Goal: Task Accomplishment & Management: Use online tool/utility

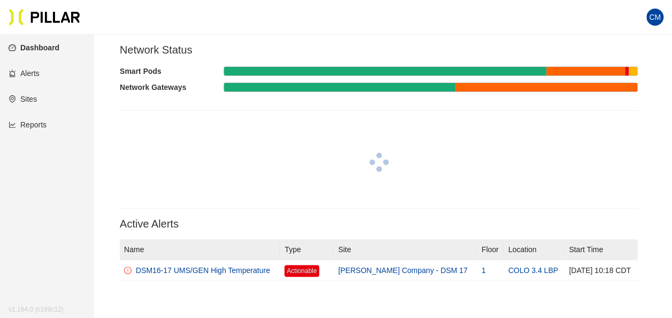
click at [47, 123] on link "Reports" at bounding box center [28, 124] width 38 height 9
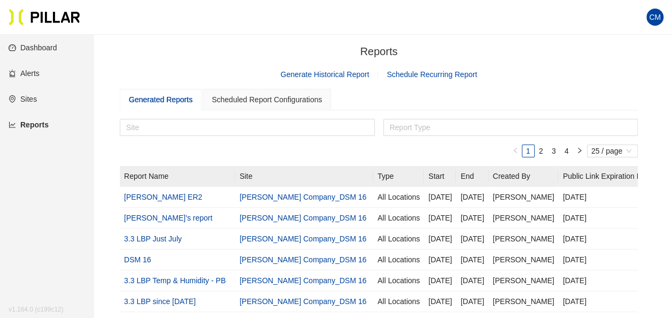
click at [306, 76] on link "Generate Historical Report" at bounding box center [325, 74] width 89 height 9
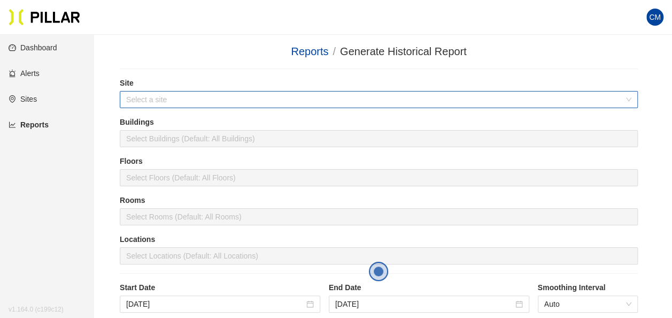
click at [214, 104] on input "search" at bounding box center [375, 99] width 498 height 16
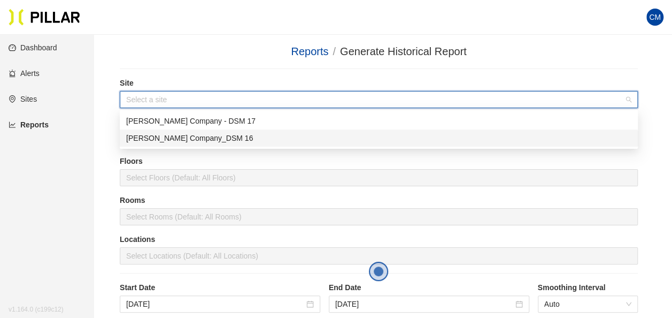
click at [232, 139] on div "[PERSON_NAME] Company_DSM 16" at bounding box center [378, 138] width 505 height 12
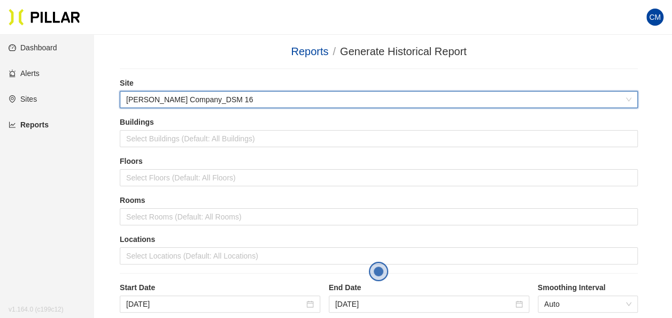
click at [248, 68] on div at bounding box center [379, 68] width 518 height 1
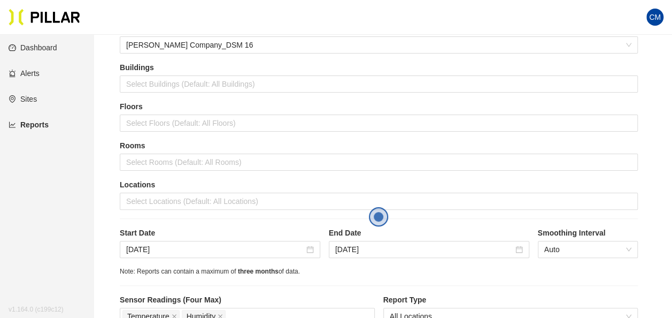
scroll to position [53, 0]
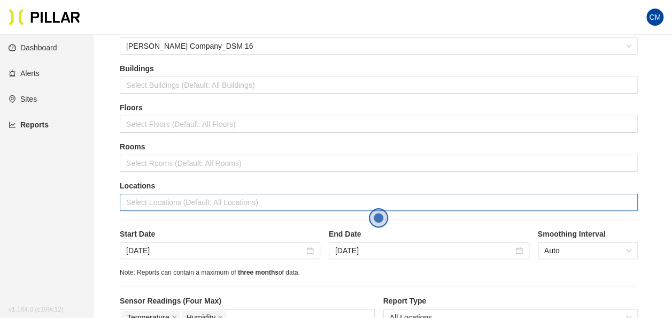
click at [181, 205] on div at bounding box center [378, 202] width 513 height 15
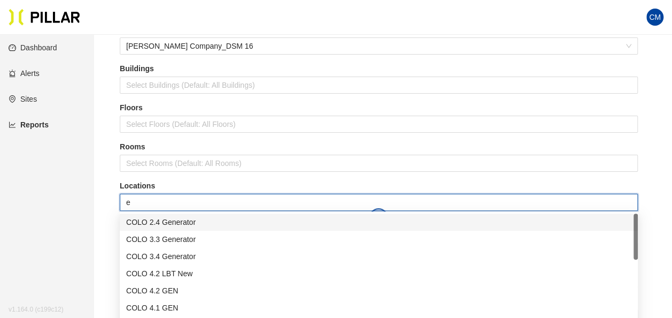
type input "er"
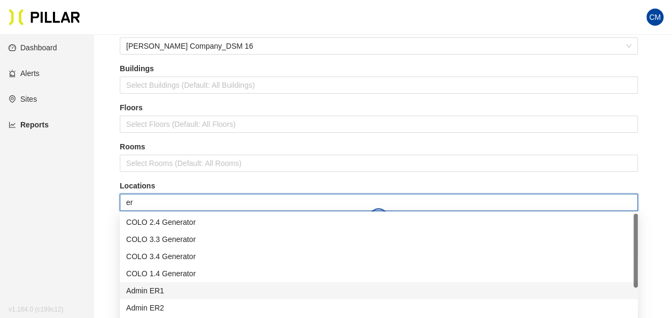
click at [183, 288] on div "Admin ER1" at bounding box center [378, 291] width 505 height 12
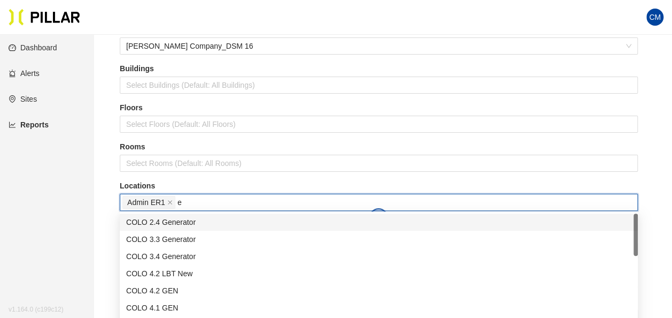
type input "er"
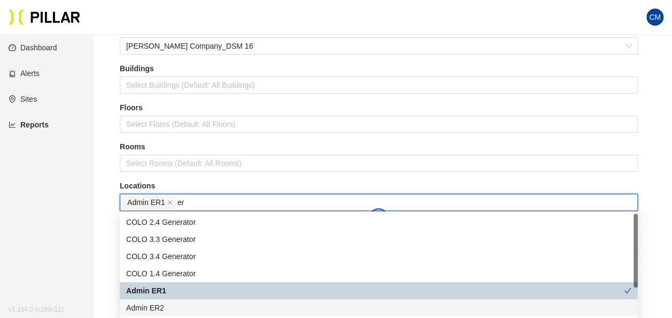
click at [175, 303] on div "Admin ER2" at bounding box center [378, 308] width 505 height 12
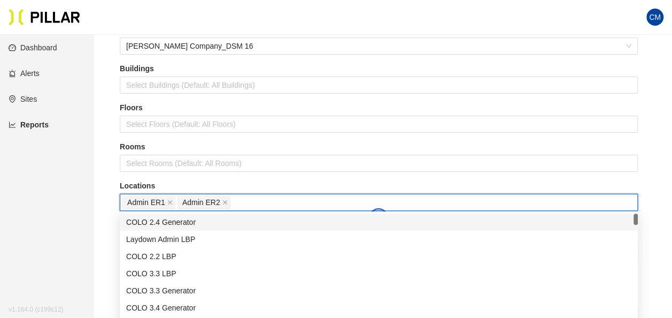
click at [258, 191] on div "Locations Admin ER1 Admin ER2" at bounding box center [379, 195] width 518 height 30
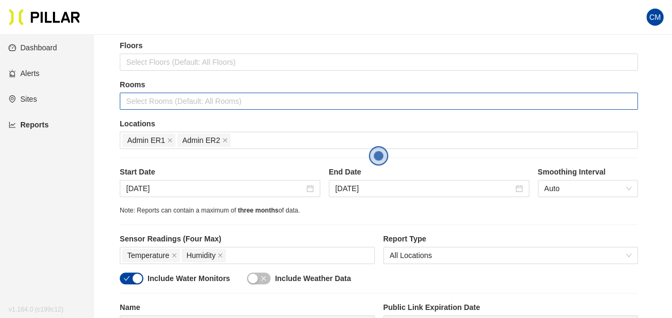
scroll to position [160, 0]
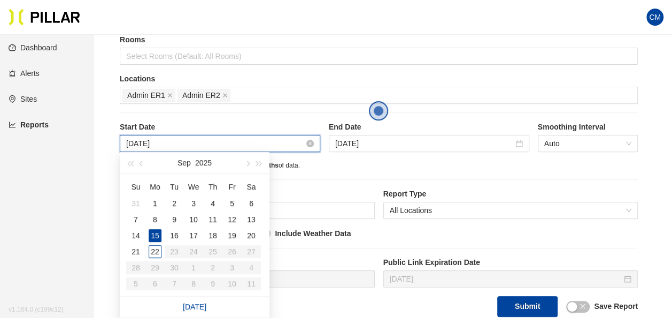
click at [144, 145] on input "[DATE]" at bounding box center [215, 143] width 178 height 12
type input "[DATE]"
click at [215, 234] on div "18" at bounding box center [212, 235] width 13 height 13
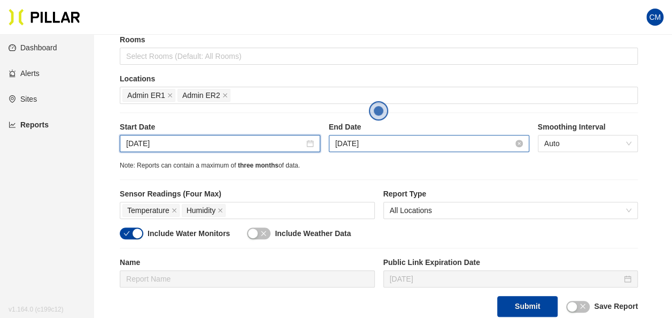
click at [362, 141] on input "[DATE]" at bounding box center [424, 143] width 178 height 12
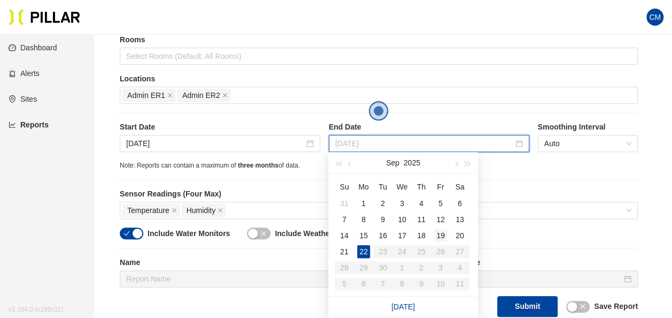
type input "[DATE]"
click at [441, 234] on div "19" at bounding box center [440, 235] width 13 height 13
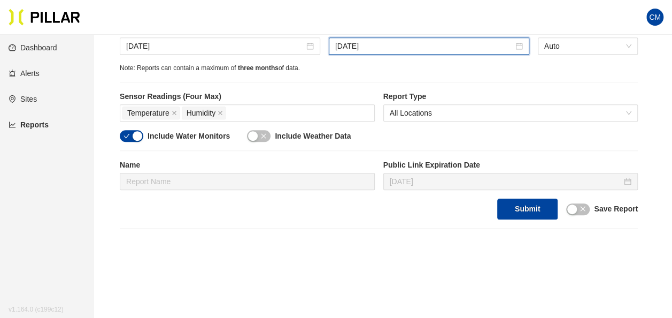
scroll to position [267, 0]
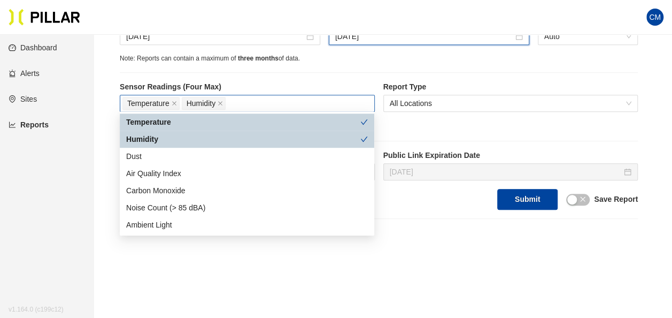
click at [273, 96] on div "Temperature Humidity" at bounding box center [247, 103] width 250 height 15
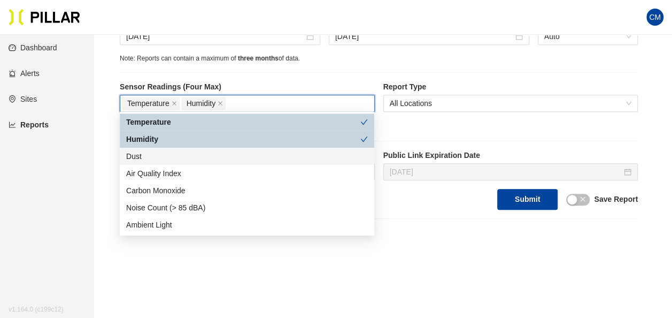
click at [199, 153] on div "Dust" at bounding box center [247, 156] width 242 height 12
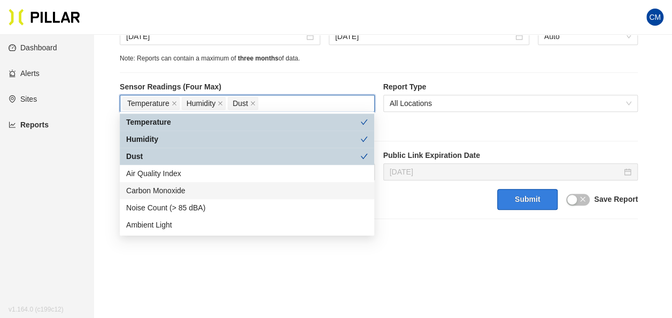
click at [526, 198] on button "Submit" at bounding box center [527, 199] width 60 height 21
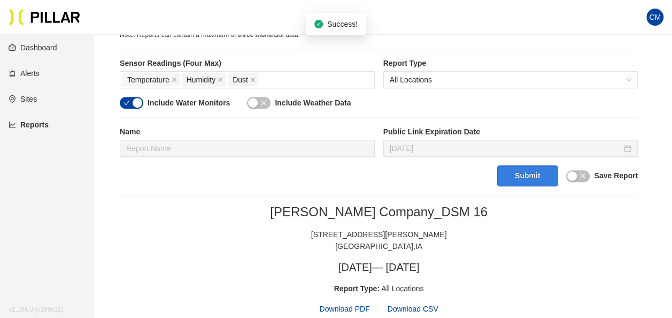
scroll to position [321, 0]
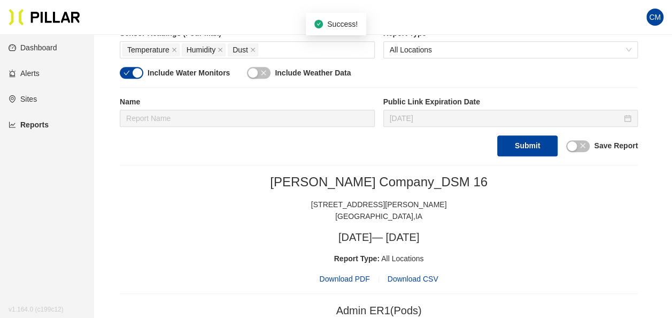
click at [341, 273] on span "Download PDF" at bounding box center [344, 279] width 50 height 12
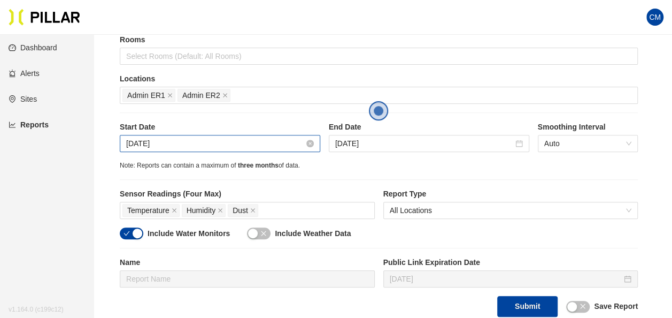
click at [147, 142] on input "[DATE]" at bounding box center [215, 143] width 178 height 12
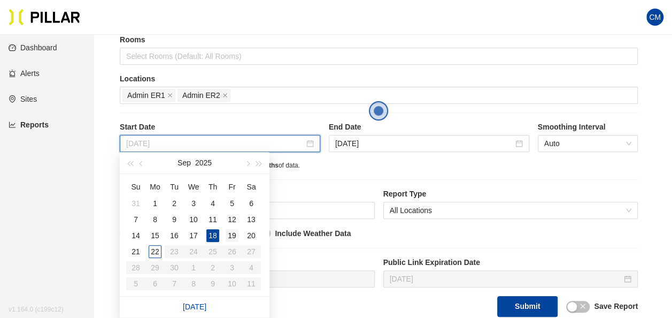
type input "[DATE]"
click at [227, 230] on div "19" at bounding box center [232, 235] width 13 height 13
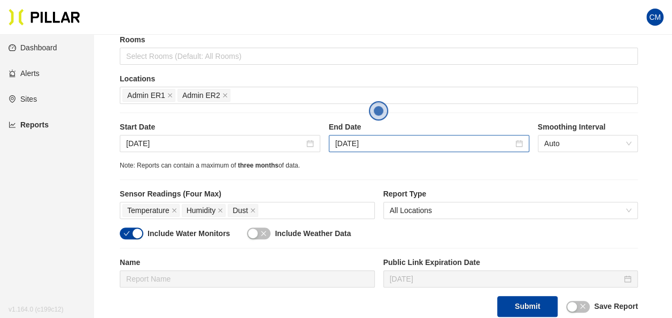
click at [358, 149] on div "[DATE]" at bounding box center [429, 143] width 201 height 17
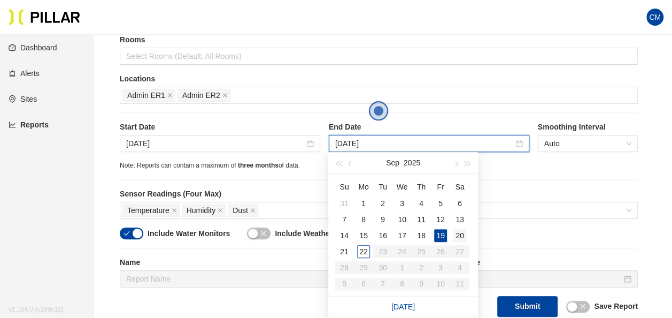
type input "[DATE]"
drag, startPoint x: 458, startPoint y: 233, endPoint x: 463, endPoint y: 239, distance: 7.6
click at [459, 233] on div "20" at bounding box center [459, 235] width 13 height 13
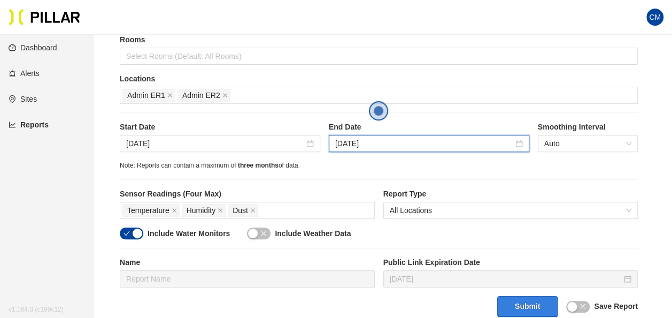
click at [521, 304] on button "Submit" at bounding box center [527, 306] width 60 height 21
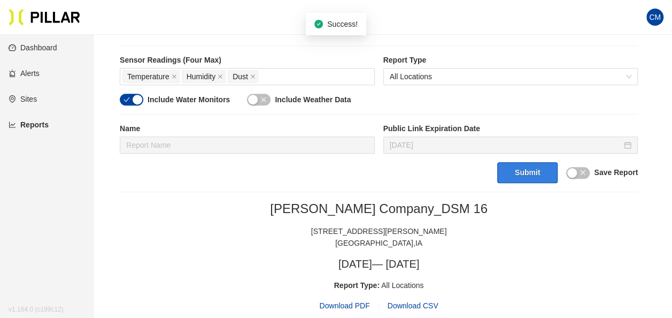
scroll to position [321, 0]
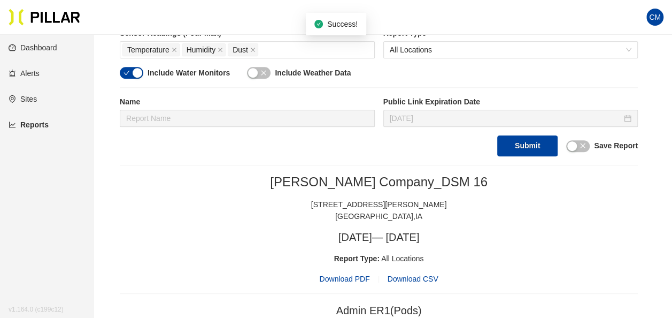
click at [346, 273] on span "Download PDF" at bounding box center [344, 279] width 50 height 12
click at [258, 198] on div "[STREET_ADDRESS][PERSON_NAME]" at bounding box center [379, 204] width 518 height 12
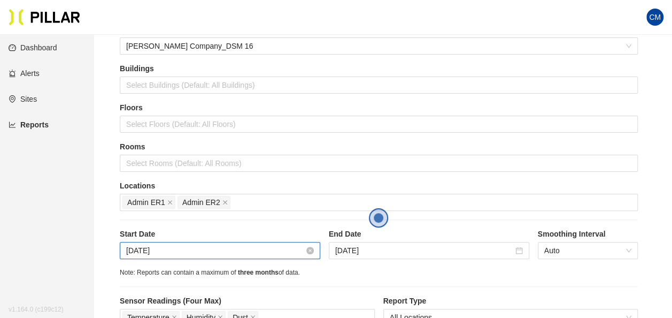
scroll to position [107, 0]
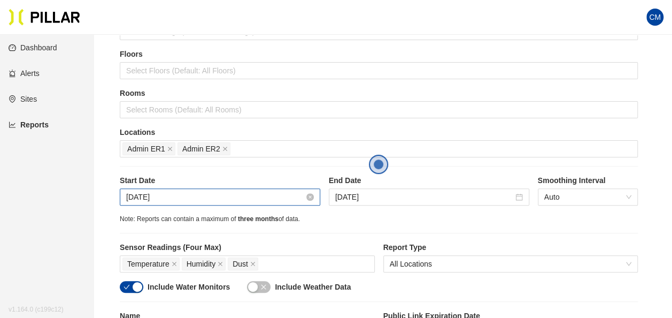
click at [183, 194] on input "[DATE]" at bounding box center [215, 197] width 178 height 12
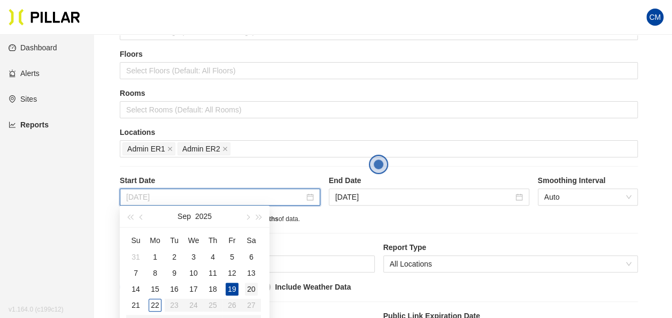
type input "[DATE]"
click at [252, 286] on div "20" at bounding box center [251, 288] width 13 height 13
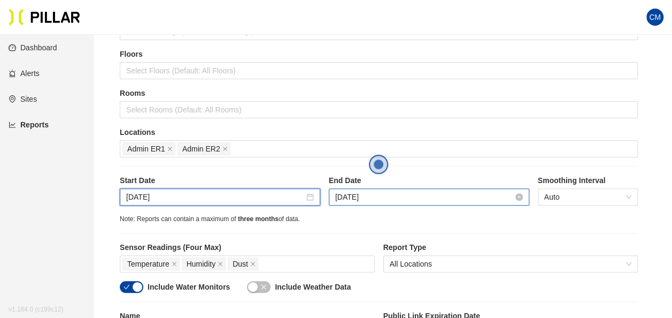
click at [353, 197] on input "[DATE]" at bounding box center [424, 197] width 178 height 12
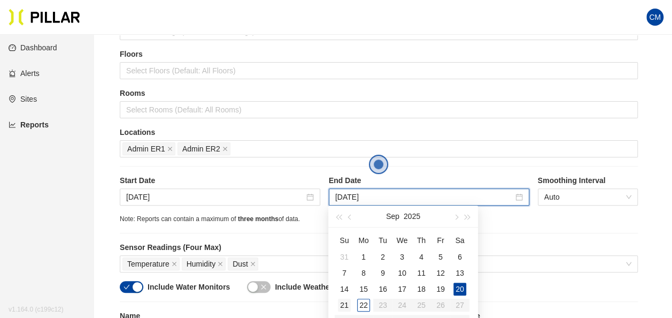
type input "[DATE]"
click at [346, 300] on div "21" at bounding box center [344, 304] width 13 height 13
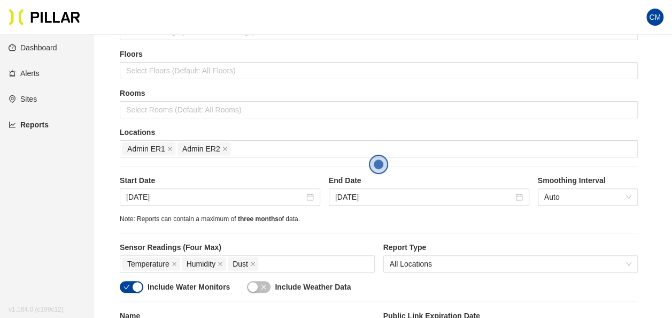
click at [486, 168] on div "Site [PERSON_NAME] Company_DSM 16 Buildings Select Buildings (Default: All Buil…" at bounding box center [379, 170] width 518 height 399
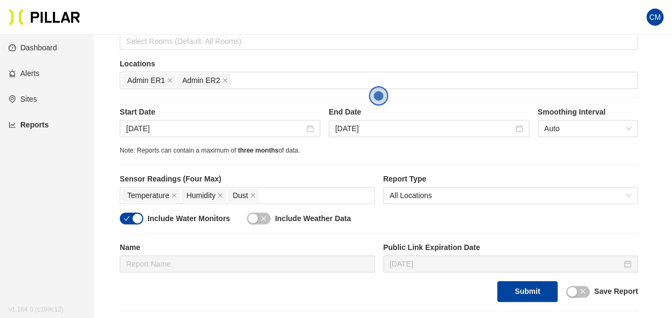
scroll to position [214, 0]
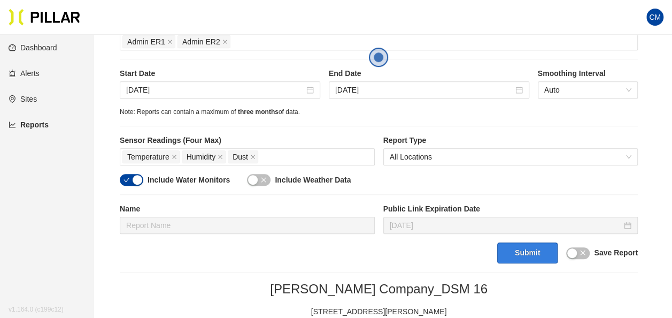
click at [516, 245] on button "Submit" at bounding box center [527, 252] width 60 height 21
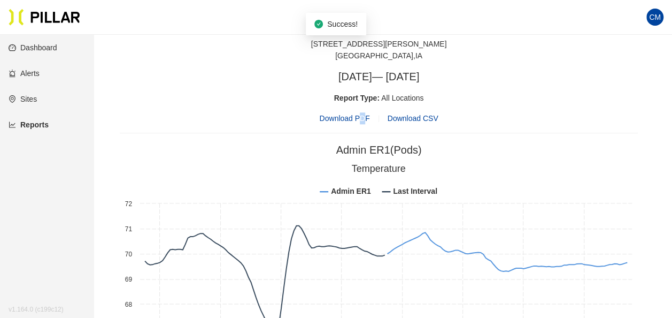
click at [362, 112] on span "Download PDF" at bounding box center [344, 118] width 50 height 12
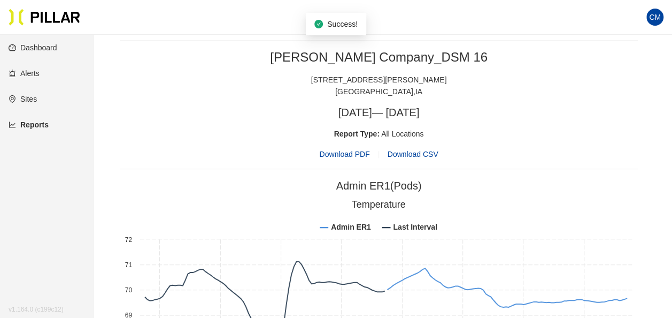
scroll to position [481, 0]
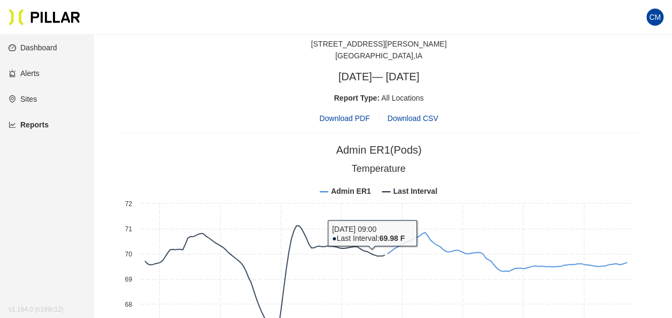
click at [295, 63] on div "[PERSON_NAME] Company_DSM 16 [STREET_ADDRESS][PERSON_NAME] [DATE] — [DATE] Repo…" at bounding box center [379, 68] width 518 height 111
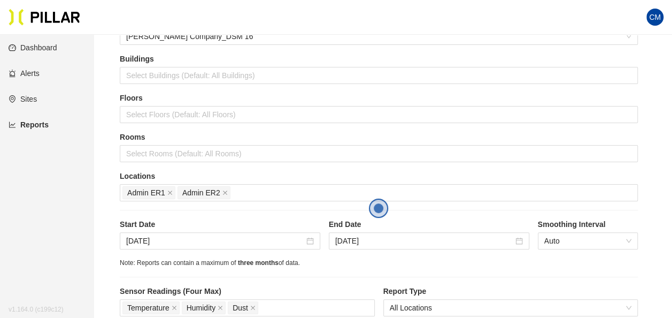
scroll to position [160, 0]
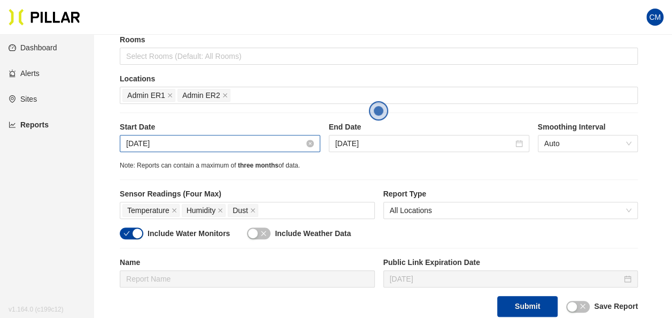
click at [140, 144] on input "[DATE]" at bounding box center [215, 143] width 178 height 12
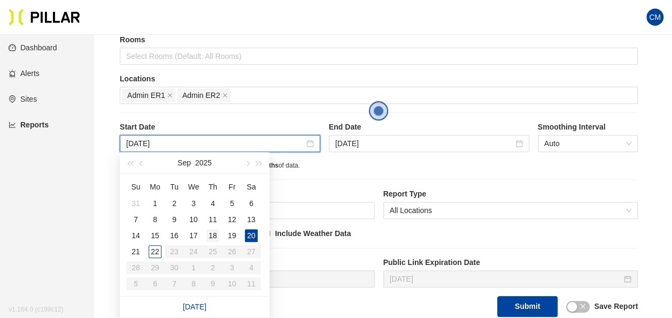
type input "[DATE]"
click at [216, 234] on div "18" at bounding box center [212, 235] width 13 height 13
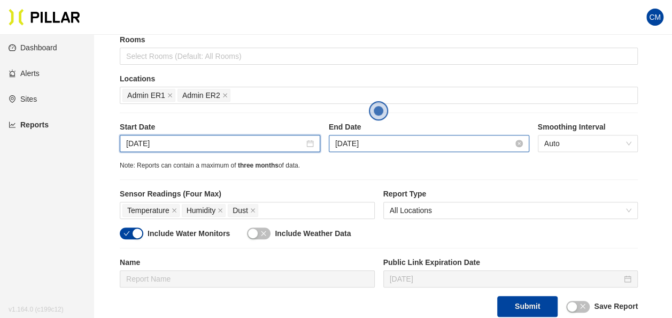
click at [374, 143] on input "[DATE]" at bounding box center [424, 143] width 178 height 12
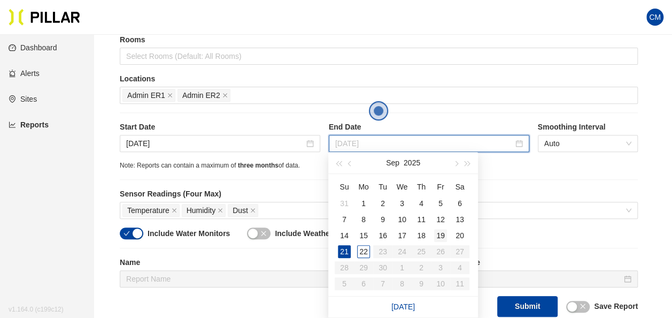
click at [442, 235] on div "19" at bounding box center [440, 235] width 13 height 13
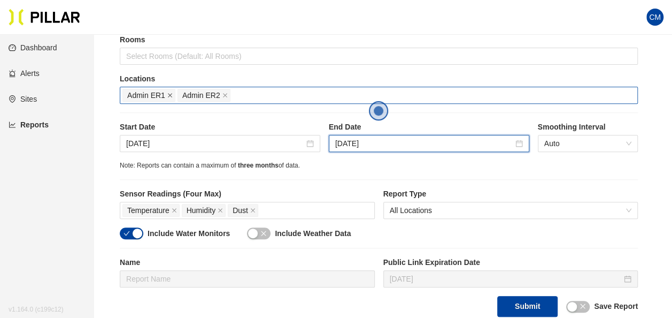
click at [171, 93] on icon "close" at bounding box center [169, 95] width 5 height 5
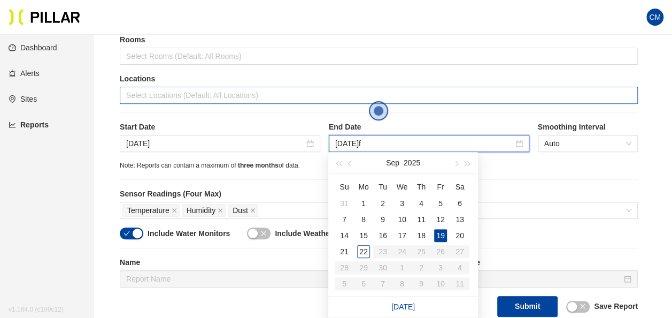
type input "[DATE]"
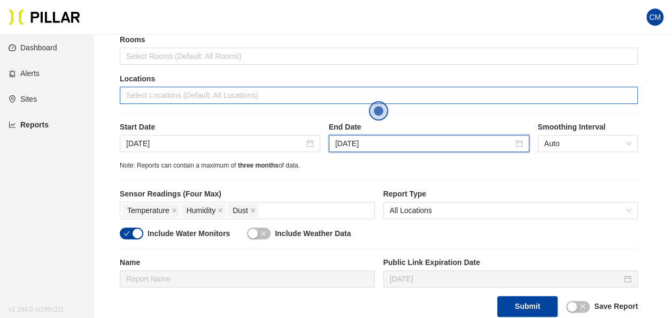
click at [191, 98] on div at bounding box center [378, 95] width 513 height 15
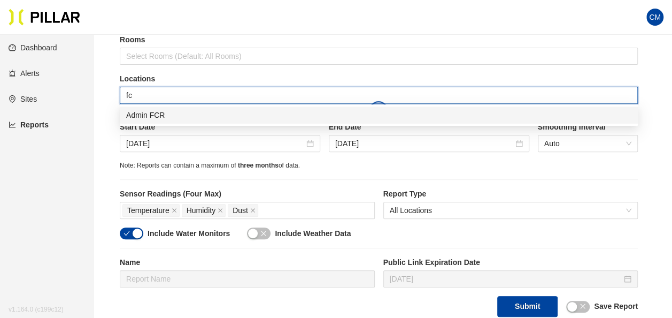
type input "fcr"
click at [202, 114] on div "Admin FCR" at bounding box center [378, 115] width 505 height 12
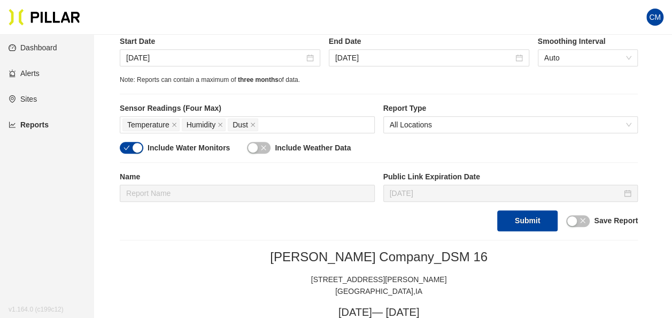
scroll to position [267, 0]
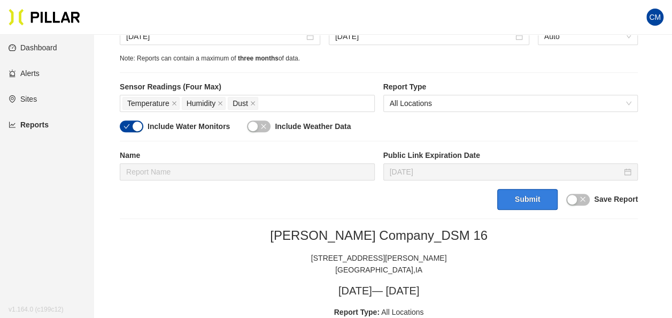
click at [527, 197] on button "Submit" at bounding box center [527, 199] width 60 height 21
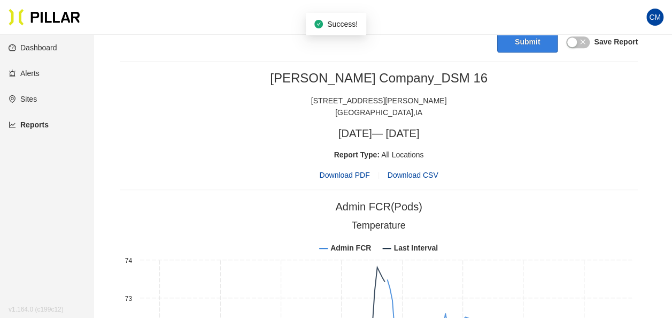
scroll to position [428, 0]
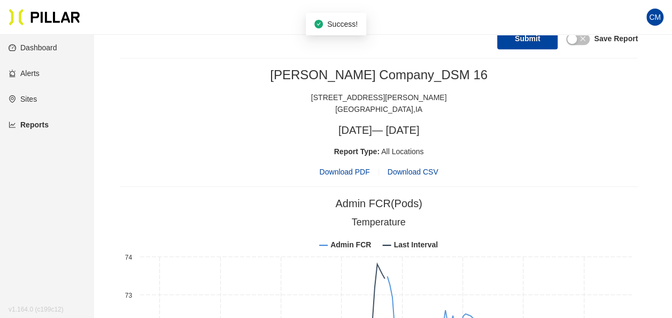
click at [353, 167] on span "Download PDF" at bounding box center [344, 172] width 50 height 12
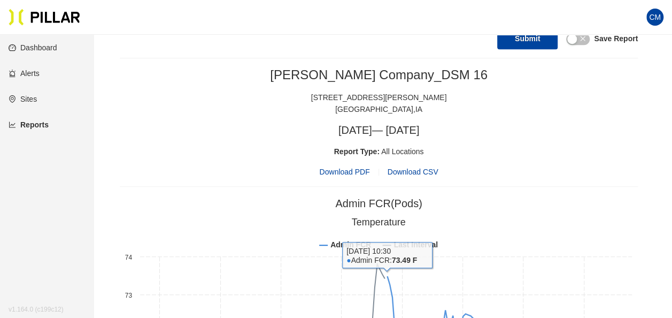
click at [225, 173] on div "Download PDF Download CSV" at bounding box center [379, 172] width 518 height 12
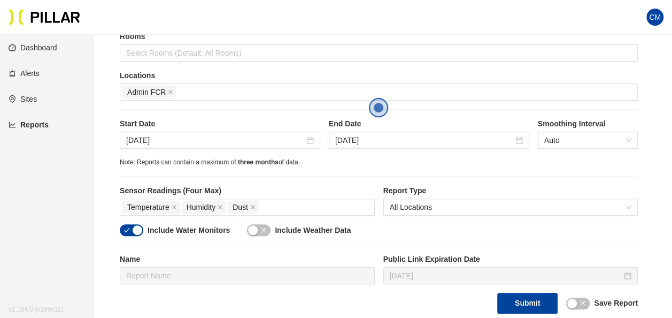
scroll to position [160, 0]
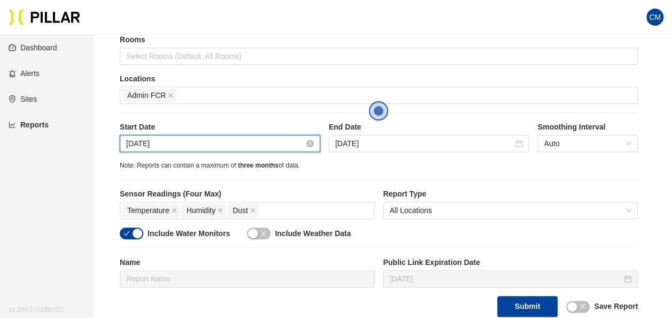
click at [176, 140] on input "[DATE]" at bounding box center [215, 143] width 178 height 12
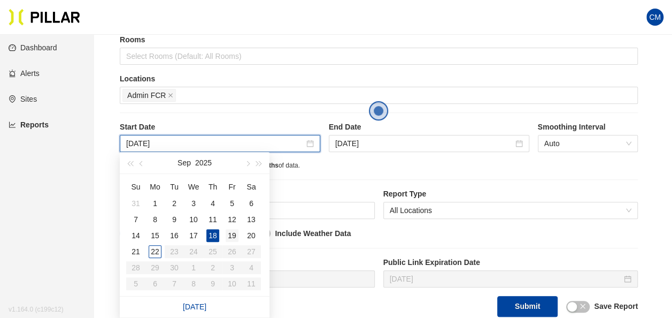
type input "[DATE]"
click at [229, 235] on div "19" at bounding box center [232, 235] width 13 height 13
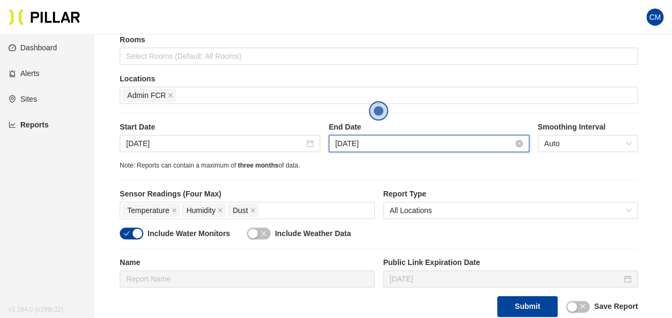
drag, startPoint x: 384, startPoint y: 142, endPoint x: 390, endPoint y: 148, distance: 8.4
click at [384, 142] on input "[DATE]" at bounding box center [424, 143] width 178 height 12
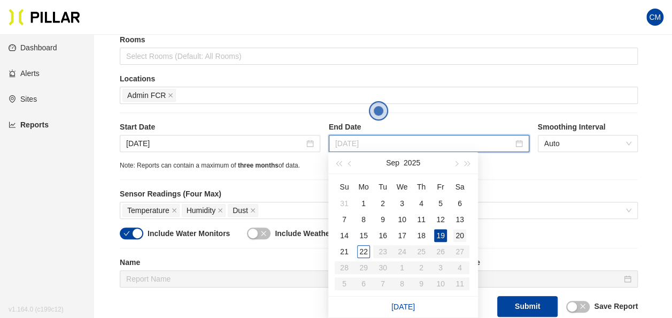
type input "[DATE]"
click at [458, 231] on div "20" at bounding box center [459, 235] width 13 height 13
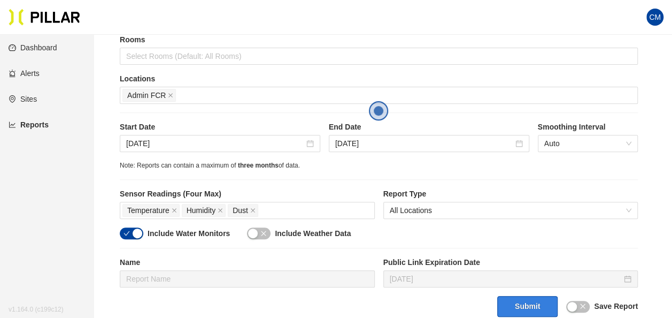
click at [534, 297] on button "Submit" at bounding box center [527, 306] width 60 height 21
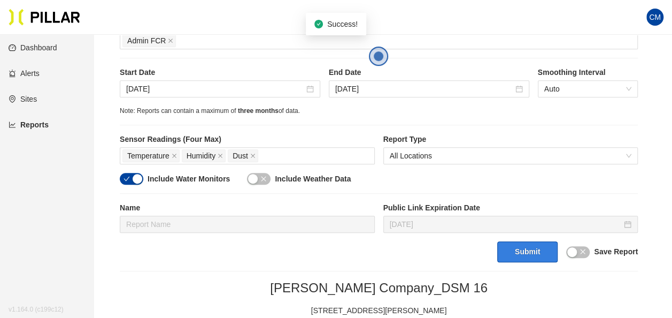
scroll to position [321, 0]
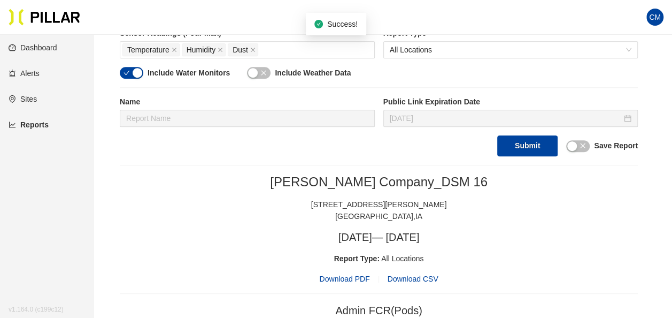
click at [353, 275] on span "Download PDF" at bounding box center [344, 279] width 50 height 12
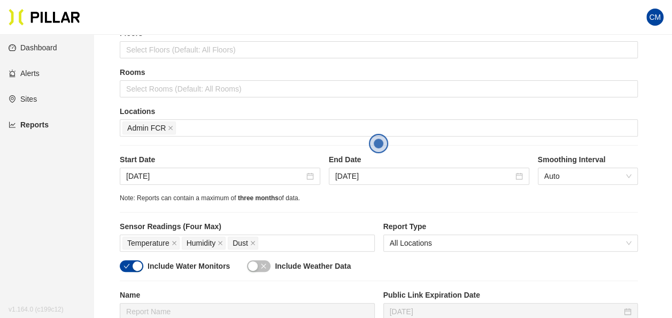
scroll to position [107, 0]
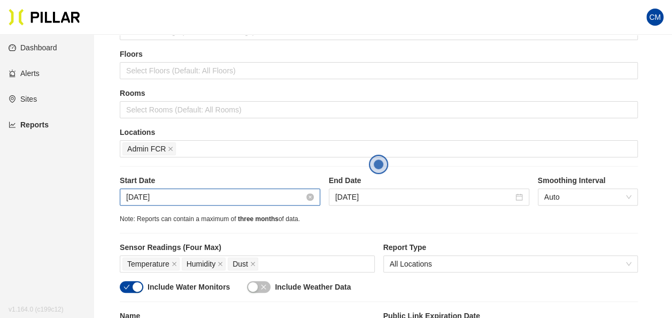
click at [186, 199] on input "[DATE]" at bounding box center [215, 197] width 178 height 12
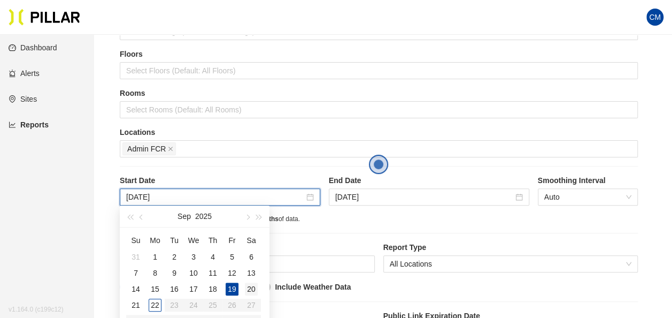
type input "[DATE]"
click at [248, 287] on div "20" at bounding box center [251, 288] width 13 height 13
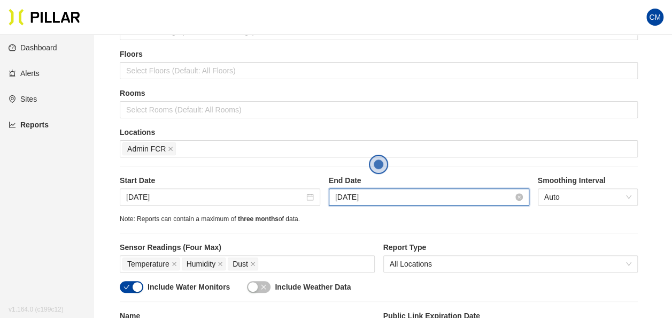
click at [385, 191] on input "[DATE]" at bounding box center [424, 197] width 178 height 12
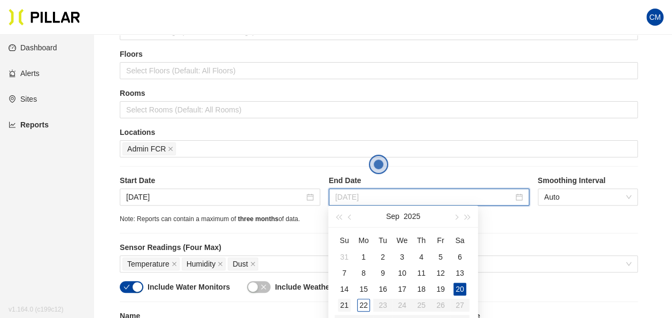
type input "[DATE]"
click at [342, 304] on div "21" at bounding box center [344, 304] width 13 height 13
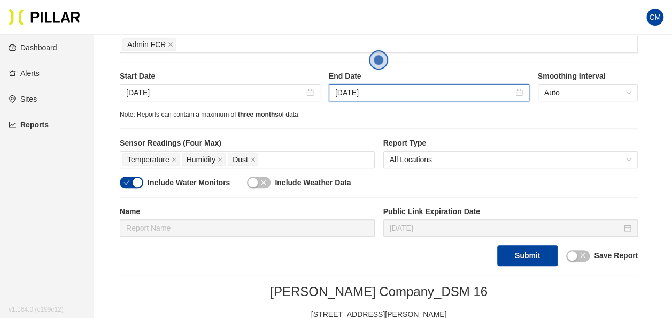
scroll to position [214, 0]
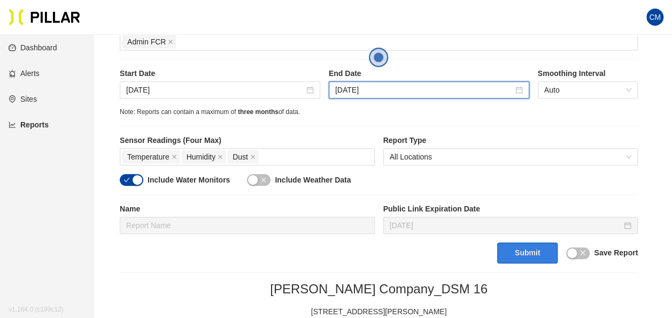
click at [538, 260] on button "Submit" at bounding box center [527, 252] width 60 height 21
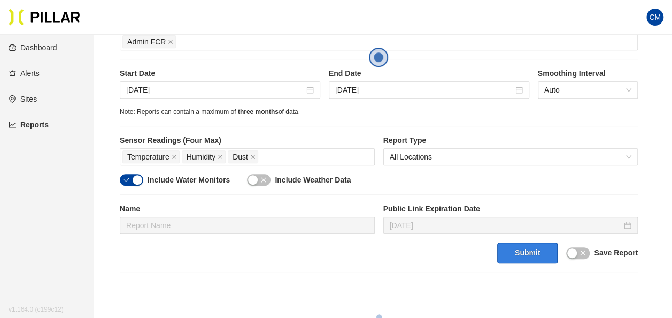
click at [531, 253] on button "Submit" at bounding box center [527, 252] width 60 height 21
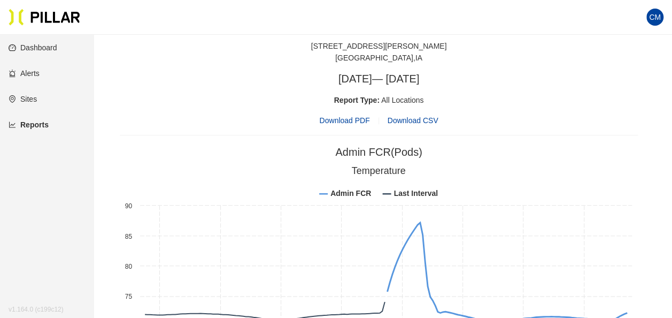
scroll to position [428, 0]
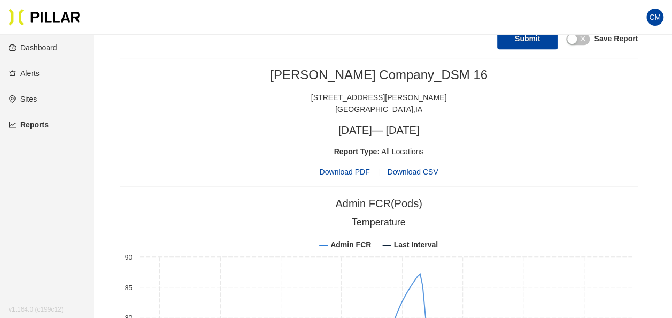
click at [364, 169] on span "Download PDF" at bounding box center [344, 172] width 50 height 12
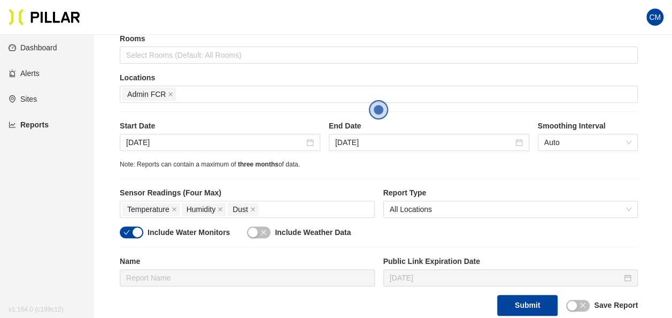
scroll to position [160, 0]
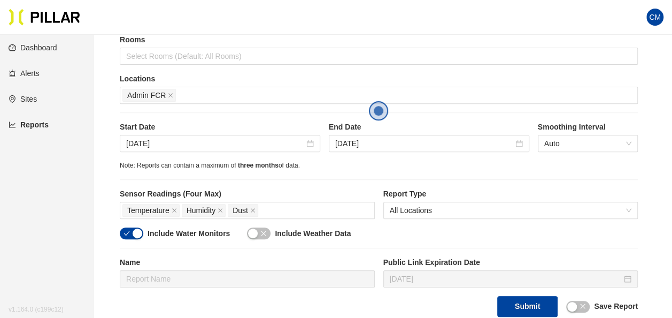
click at [367, 171] on div "Site [PERSON_NAME] Company_DSM 16 Buildings Select Buildings (Default: All Buil…" at bounding box center [379, 116] width 518 height 399
click at [149, 143] on input "[DATE]" at bounding box center [215, 143] width 178 height 12
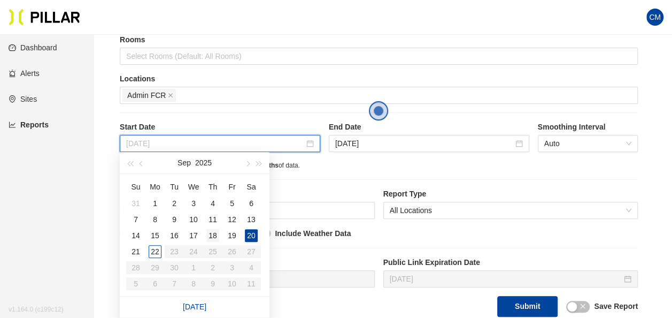
type input "[DATE]"
click at [214, 236] on div "18" at bounding box center [212, 235] width 13 height 13
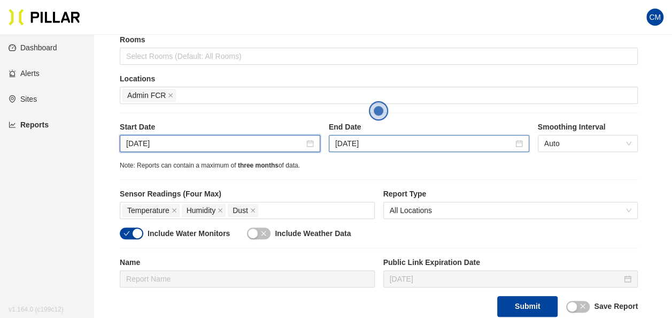
click at [361, 149] on div "[DATE]" at bounding box center [429, 143] width 201 height 17
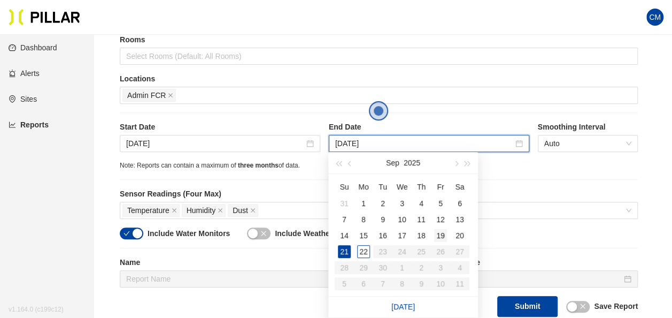
type input "[DATE]"
click at [444, 242] on td "19" at bounding box center [440, 235] width 19 height 16
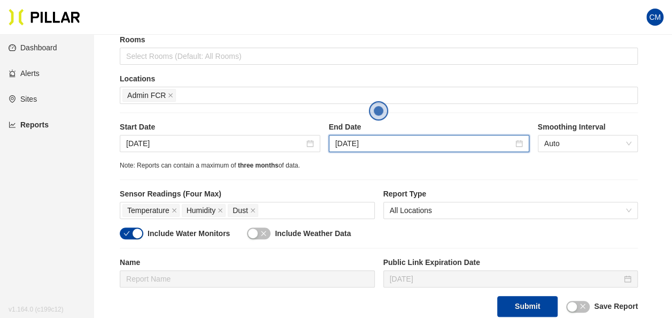
click at [535, 182] on div "Site [PERSON_NAME] Company_DSM 16 Buildings Select Buildings (Default: All Buil…" at bounding box center [379, 116] width 518 height 399
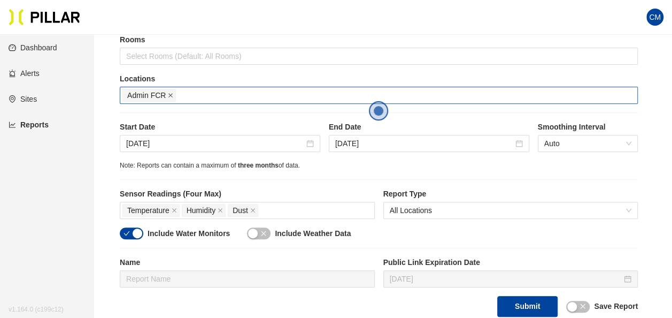
click at [172, 93] on icon "close" at bounding box center [170, 95] width 5 height 5
click at [172, 92] on div at bounding box center [378, 95] width 513 height 15
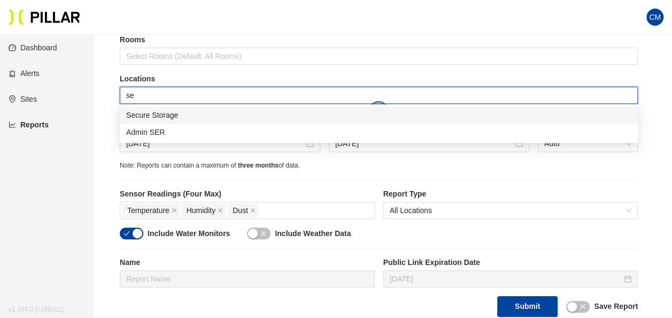
type input "ser"
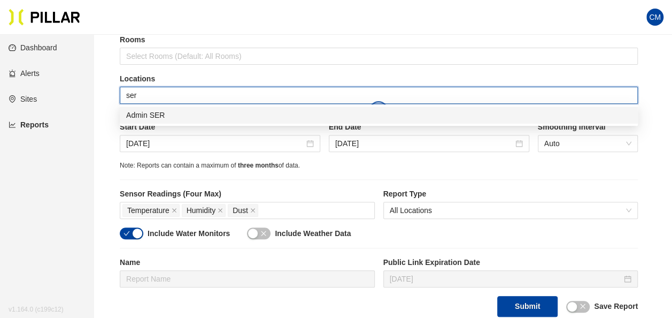
click at [181, 122] on div "Admin SER" at bounding box center [379, 114] width 518 height 17
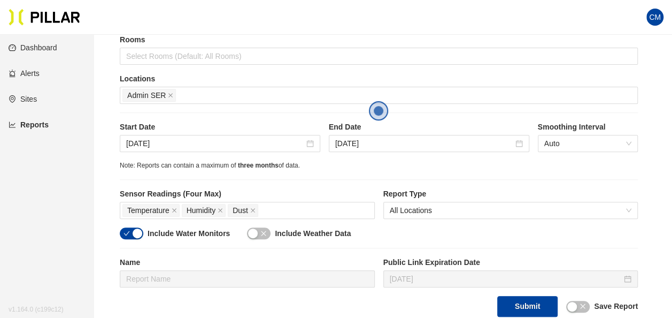
click at [531, 297] on button "Submit" at bounding box center [527, 306] width 60 height 21
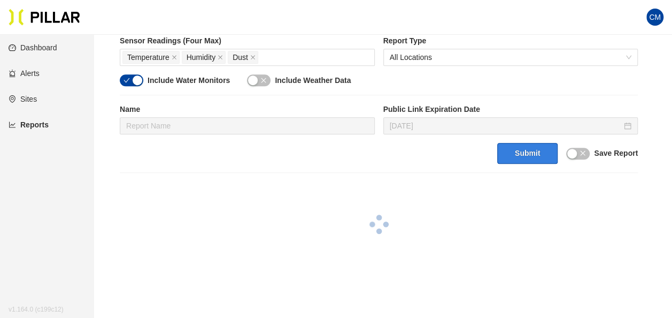
scroll to position [321, 0]
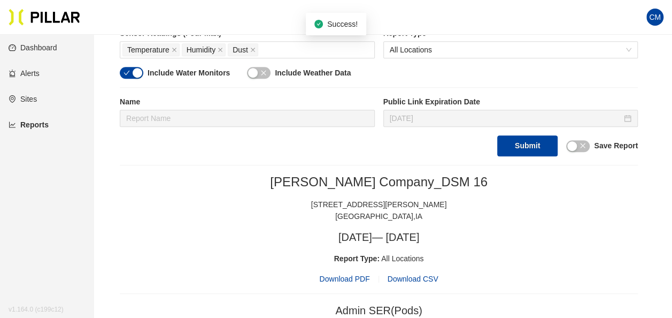
click at [357, 274] on span "Download PDF" at bounding box center [344, 279] width 50 height 12
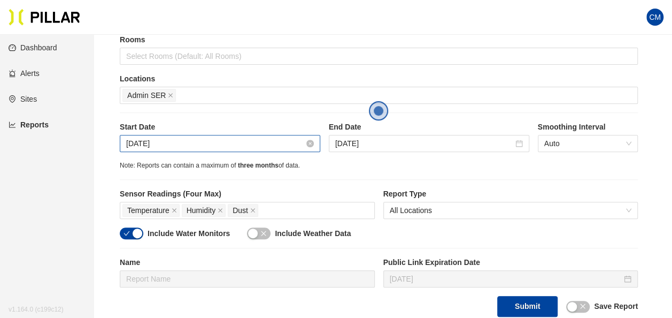
click at [167, 147] on input "[DATE]" at bounding box center [215, 143] width 178 height 12
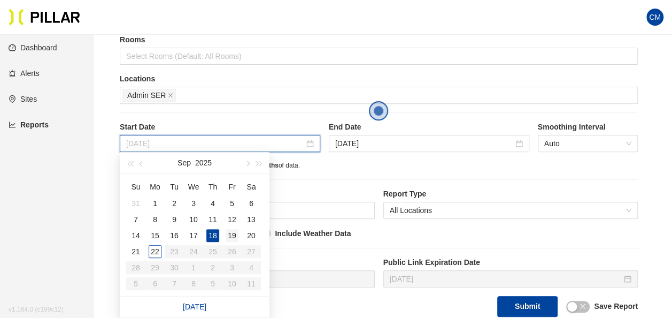
type input "[DATE]"
click at [234, 231] on div "19" at bounding box center [232, 235] width 13 height 13
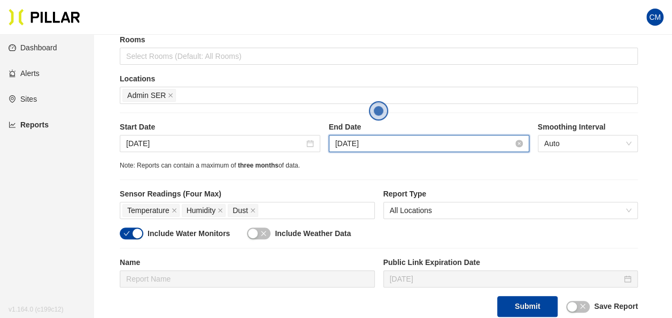
click at [357, 142] on input "[DATE]" at bounding box center [424, 143] width 178 height 12
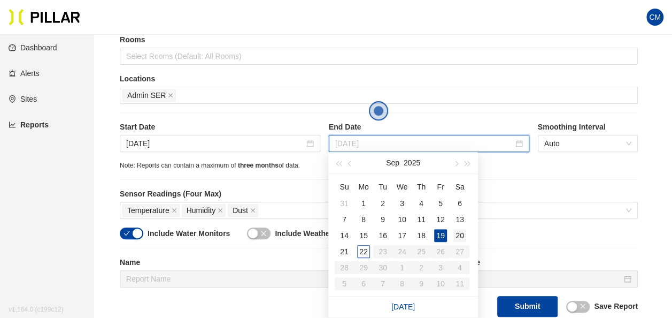
type input "[DATE]"
click at [459, 236] on div "20" at bounding box center [459, 235] width 13 height 13
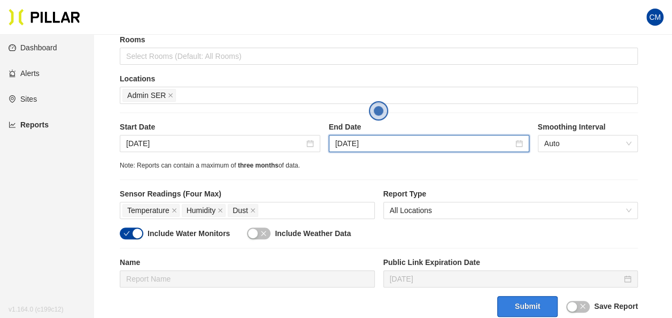
click at [524, 307] on button "Submit" at bounding box center [527, 306] width 60 height 21
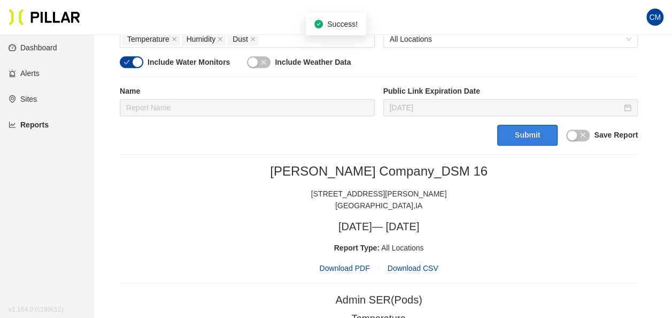
scroll to position [374, 0]
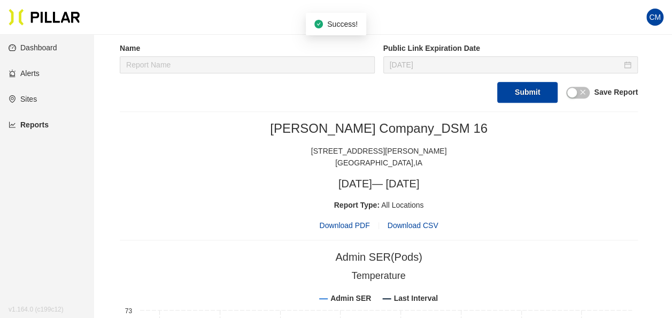
click at [348, 221] on span "Download PDF" at bounding box center [344, 225] width 50 height 12
click at [283, 138] on div "[PERSON_NAME] Company_DSM 16 [STREET_ADDRESS][PERSON_NAME]" at bounding box center [379, 144] width 518 height 48
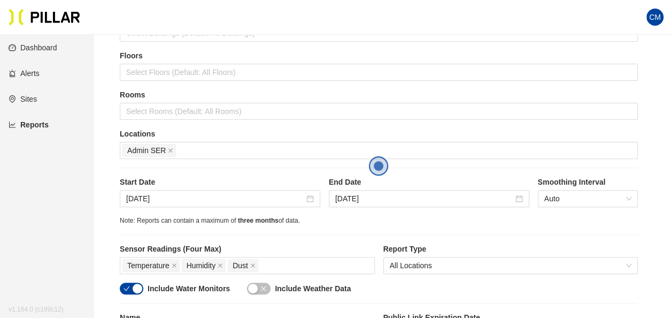
scroll to position [107, 0]
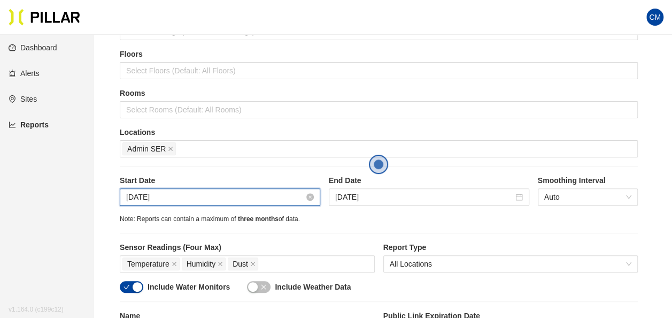
click at [156, 193] on input "[DATE]" at bounding box center [215, 197] width 178 height 12
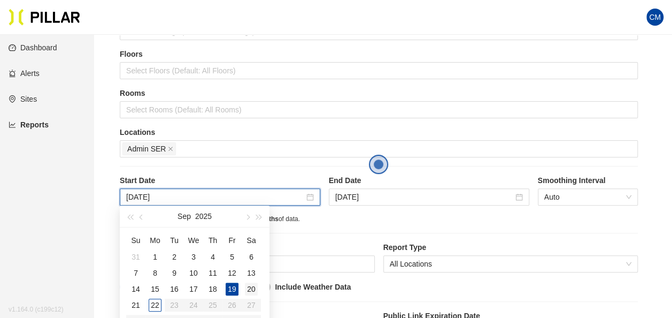
type input "[DATE]"
click at [245, 292] on div "20" at bounding box center [251, 288] width 13 height 13
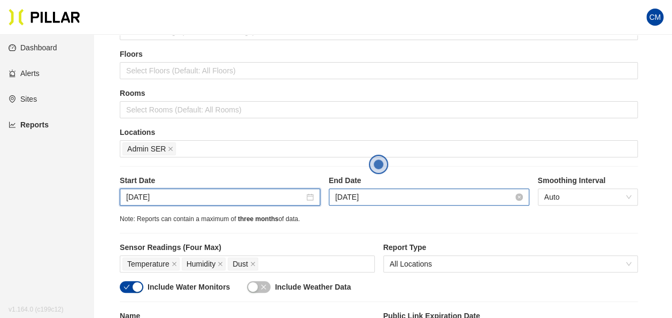
click at [399, 193] on input "[DATE]" at bounding box center [424, 197] width 178 height 12
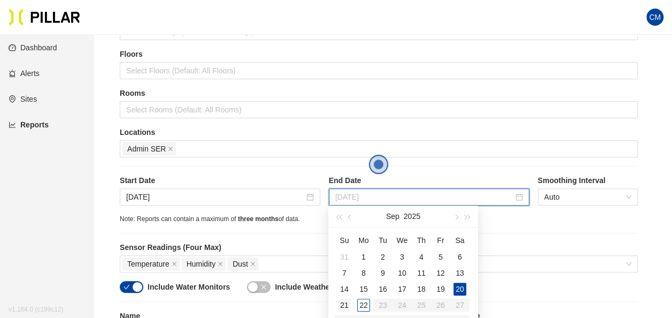
type input "[DATE]"
click at [348, 306] on div "21" at bounding box center [344, 304] width 13 height 13
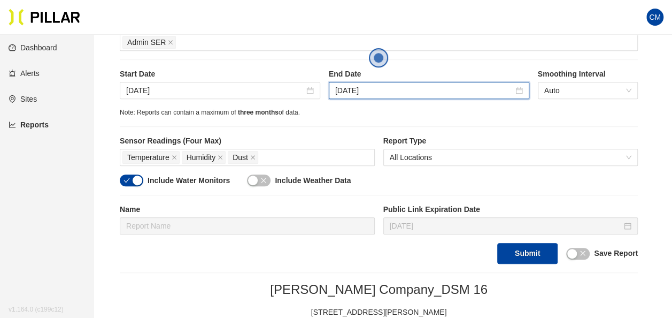
scroll to position [214, 0]
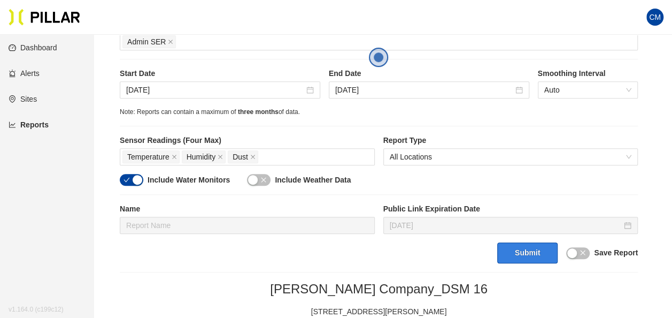
click at [520, 255] on button "Submit" at bounding box center [527, 252] width 60 height 21
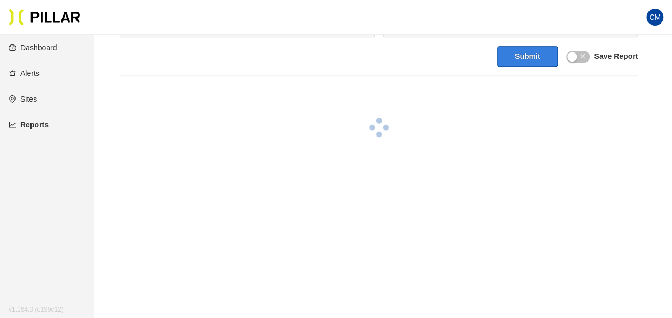
scroll to position [428, 0]
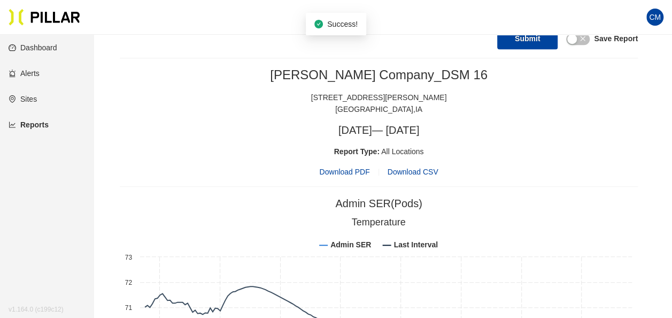
click at [346, 169] on span "Download PDF" at bounding box center [344, 172] width 50 height 12
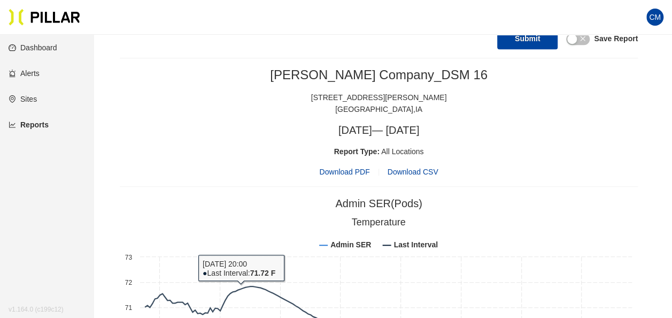
click at [183, 133] on h3 "[DATE] — [DATE]" at bounding box center [379, 130] width 518 height 13
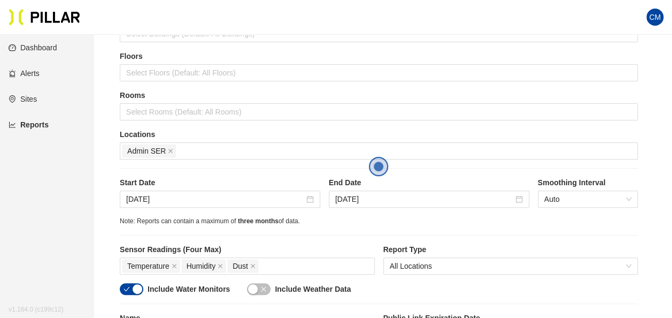
scroll to position [107, 0]
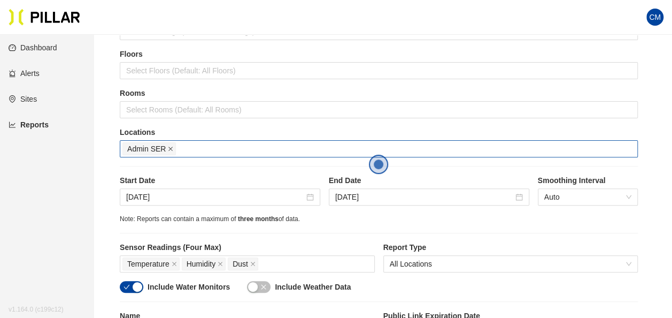
click at [169, 146] on icon "close" at bounding box center [170, 148] width 5 height 5
click at [182, 147] on div at bounding box center [378, 148] width 513 height 15
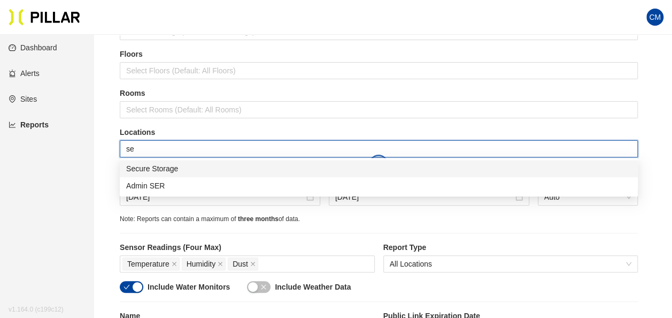
type input "sec"
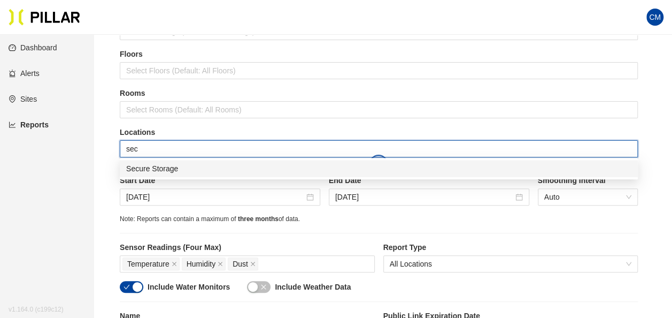
click at [181, 163] on div "Secure Storage" at bounding box center [378, 169] width 505 height 12
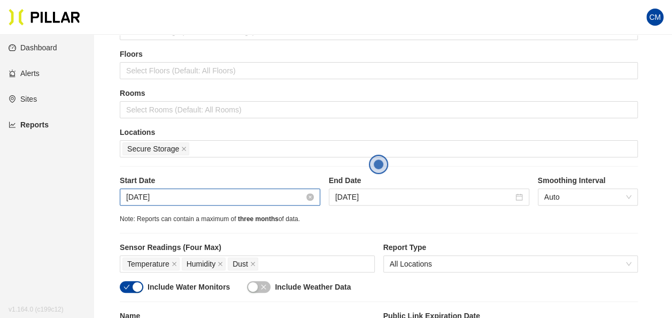
click at [156, 198] on input "[DATE]" at bounding box center [215, 197] width 178 height 12
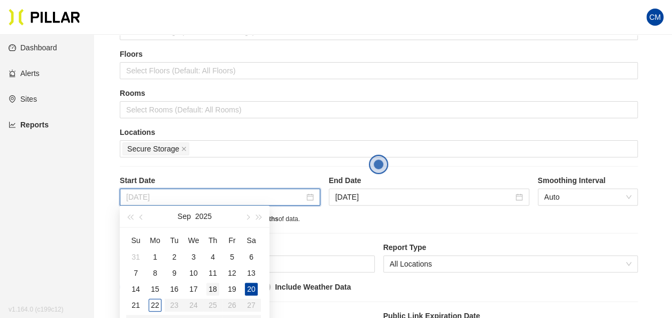
type input "[DATE]"
click at [214, 288] on div "18" at bounding box center [212, 288] width 13 height 13
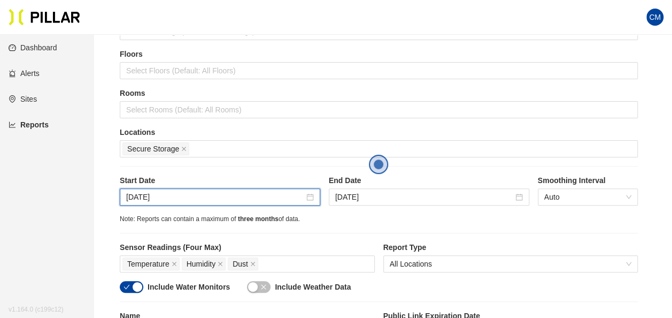
click at [347, 212] on div "Start Date [DATE] End Date [DATE] Smoothing Interval Auto" at bounding box center [379, 194] width 518 height 39
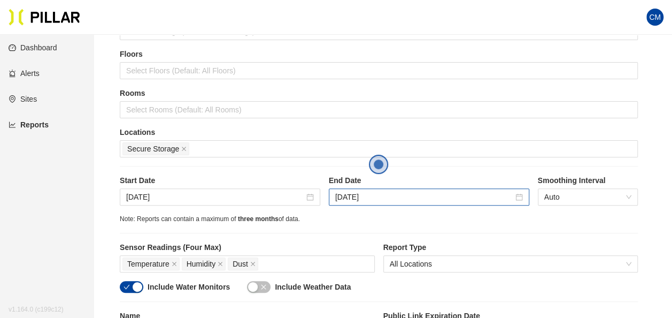
click at [350, 201] on div "[DATE]" at bounding box center [429, 196] width 201 height 17
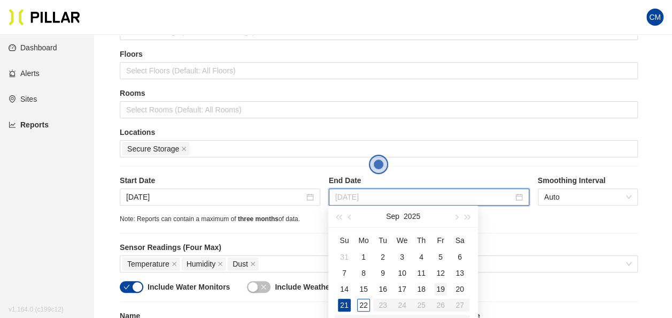
type input "[DATE]"
drag, startPoint x: 440, startPoint y: 288, endPoint x: 455, endPoint y: 283, distance: 15.9
click at [440, 288] on div "19" at bounding box center [440, 288] width 13 height 13
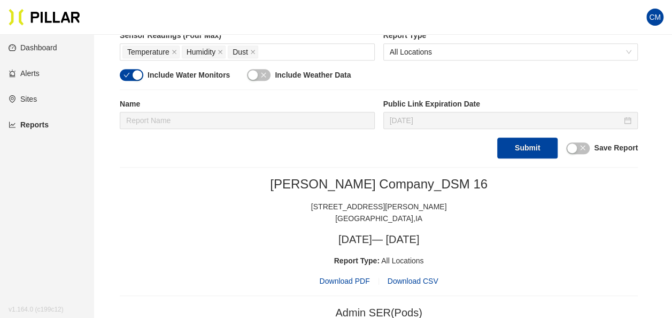
scroll to position [321, 0]
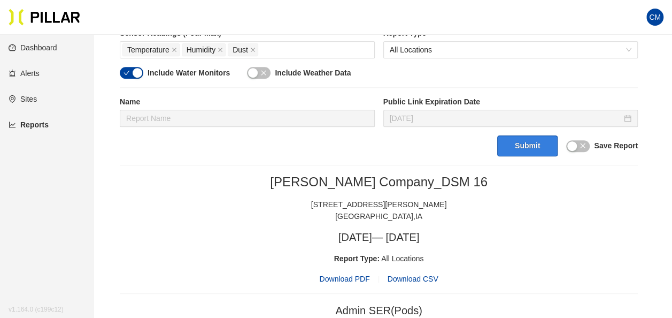
click at [524, 145] on button "Submit" at bounding box center [527, 145] width 60 height 21
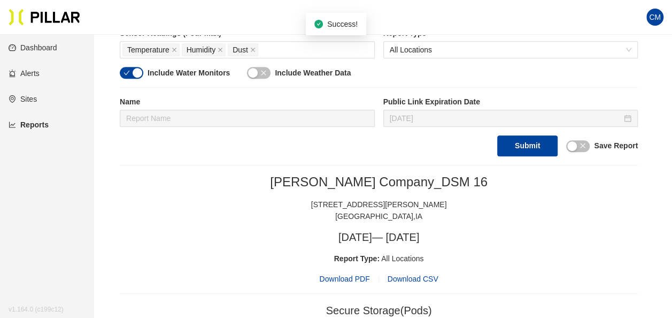
click at [352, 273] on span "Download PDF" at bounding box center [344, 279] width 50 height 12
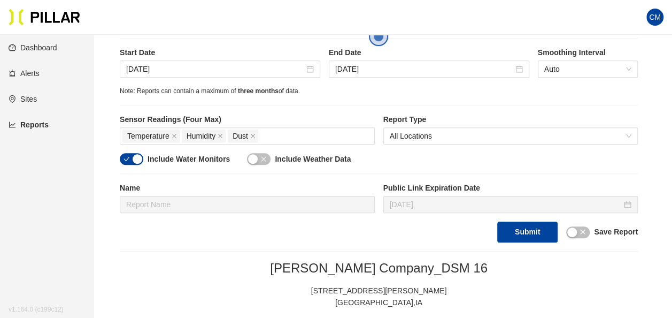
scroll to position [160, 0]
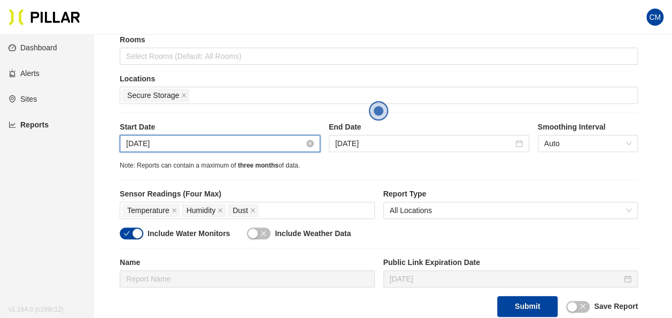
click at [162, 148] on input "[DATE]" at bounding box center [215, 143] width 178 height 12
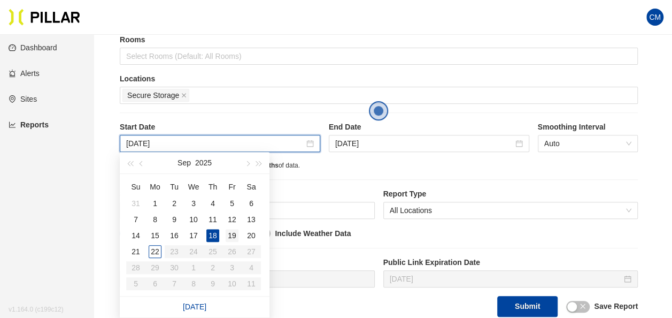
type input "[DATE]"
click at [232, 233] on div "19" at bounding box center [232, 235] width 13 height 13
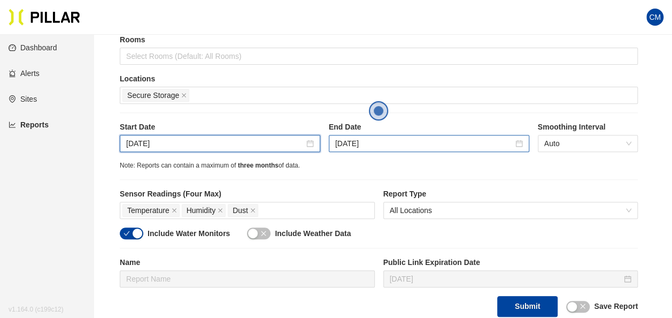
click at [374, 135] on div "[DATE]" at bounding box center [429, 143] width 201 height 17
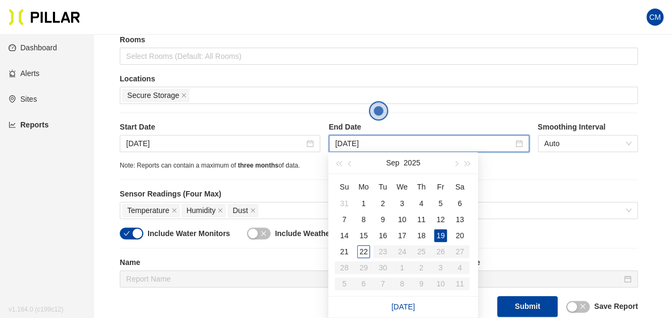
click at [470, 240] on div "Su Mo Tu We Th Fr Sa 31 1 2 3 4 5 6 7 8 9 10 11 12 13 14 15 16 17 18 19 20 21 2…" at bounding box center [403, 235] width 150 height 122
type input "[DATE]"
click at [461, 230] on div "20" at bounding box center [459, 235] width 13 height 13
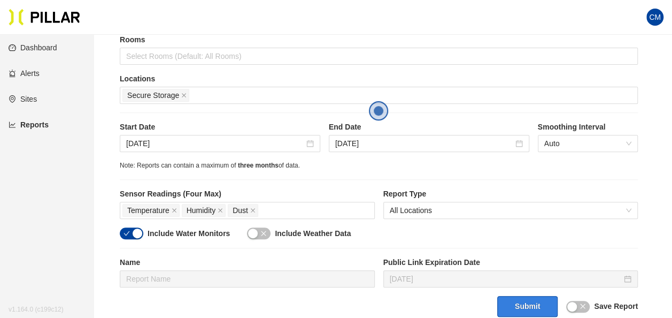
click at [521, 306] on button "Submit" at bounding box center [527, 306] width 60 height 21
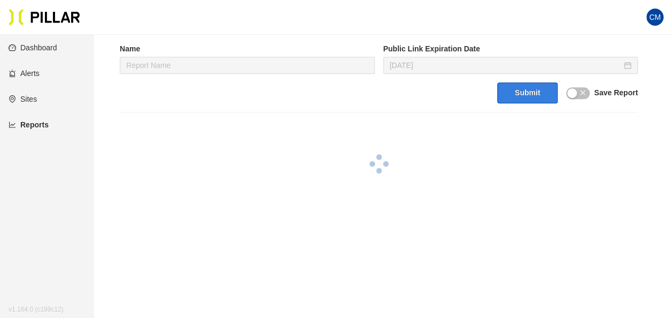
scroll to position [374, 0]
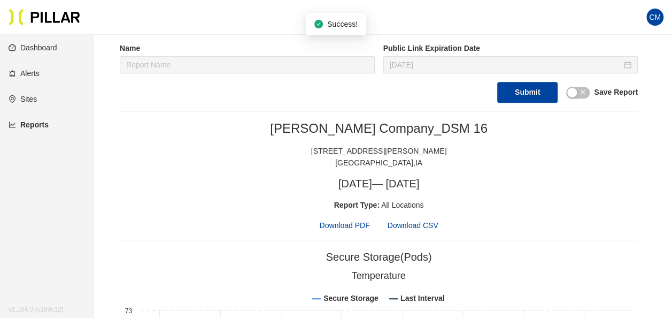
click at [346, 215] on div "[PERSON_NAME] Company_DSM 16 [STREET_ADDRESS][PERSON_NAME] [DATE] — [DATE] Repo…" at bounding box center [379, 175] width 518 height 111
click at [347, 221] on span "Download PDF" at bounding box center [344, 225] width 50 height 12
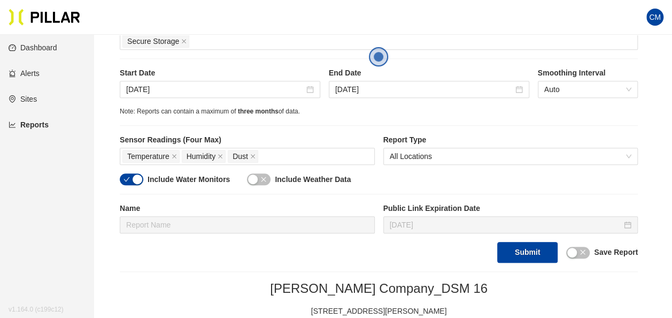
scroll to position [214, 0]
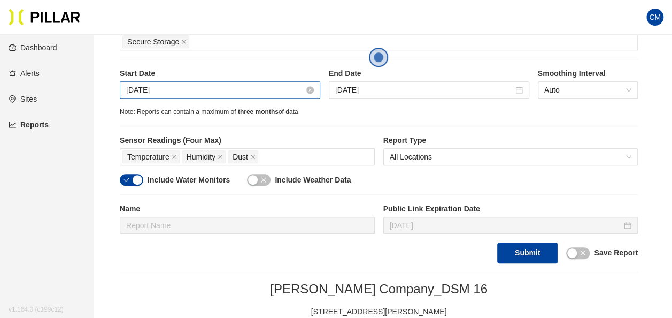
click at [152, 87] on input "[DATE]" at bounding box center [215, 90] width 178 height 12
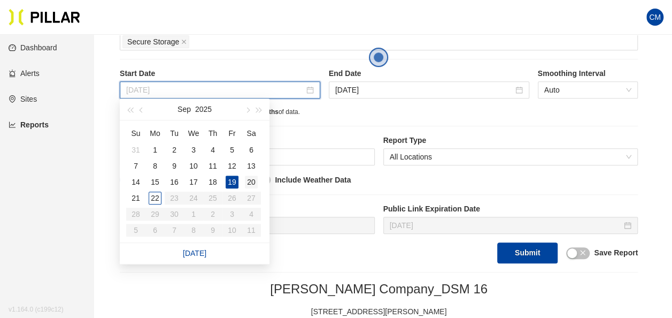
type input "[DATE]"
click at [252, 182] on div "20" at bounding box center [251, 181] width 13 height 13
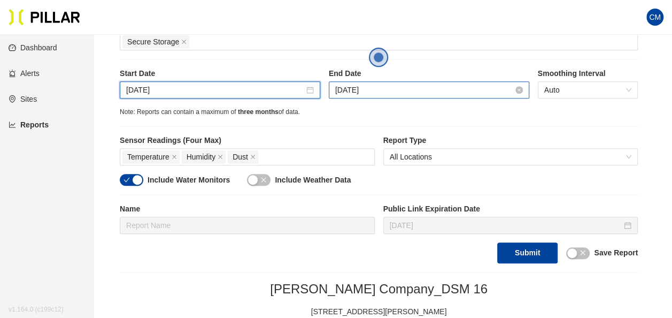
click at [367, 93] on input "[DATE]" at bounding box center [424, 90] width 178 height 12
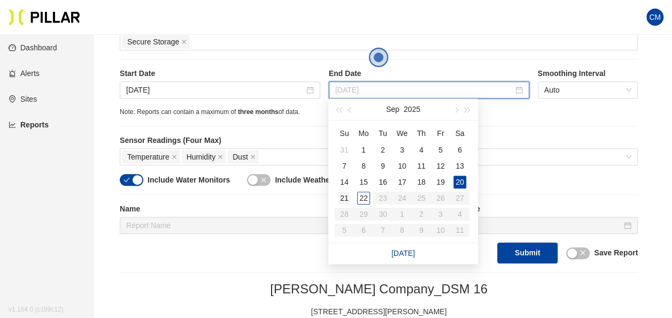
type input "[DATE]"
click at [350, 197] on div "21" at bounding box center [344, 197] width 13 height 13
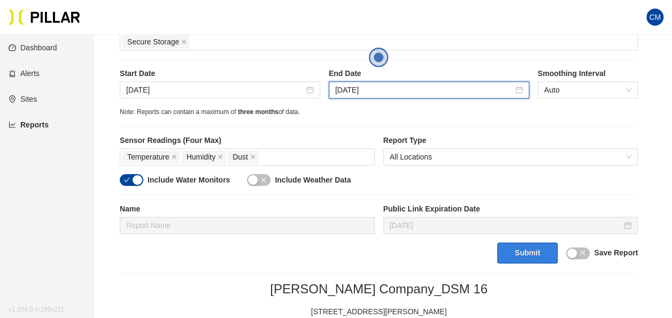
click at [542, 257] on button "Submit" at bounding box center [527, 252] width 60 height 21
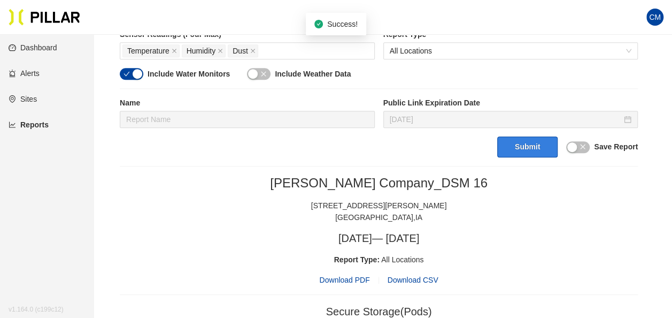
scroll to position [321, 0]
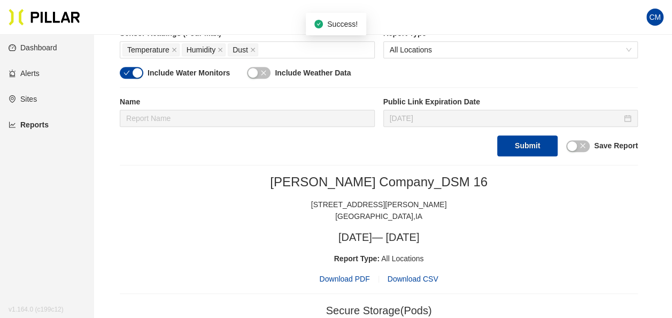
click at [357, 276] on span "Download PDF" at bounding box center [344, 279] width 50 height 12
click at [229, 189] on div "[PERSON_NAME] Company_DSM 16 [STREET_ADDRESS][PERSON_NAME]" at bounding box center [379, 198] width 518 height 48
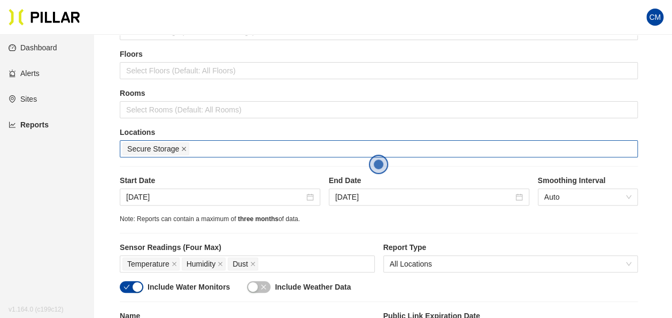
click at [183, 144] on span at bounding box center [183, 149] width 5 height 12
click at [183, 144] on div at bounding box center [378, 148] width 513 height 15
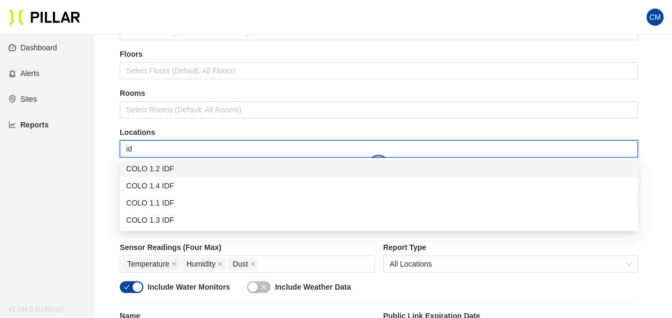
type input "idf"
click at [191, 164] on div "COLO 1.2 IDF" at bounding box center [378, 169] width 505 height 12
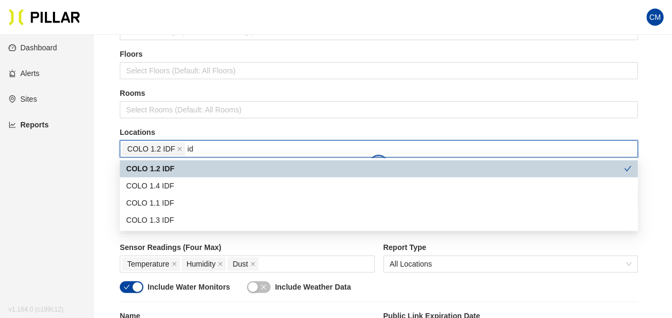
type input "idf"
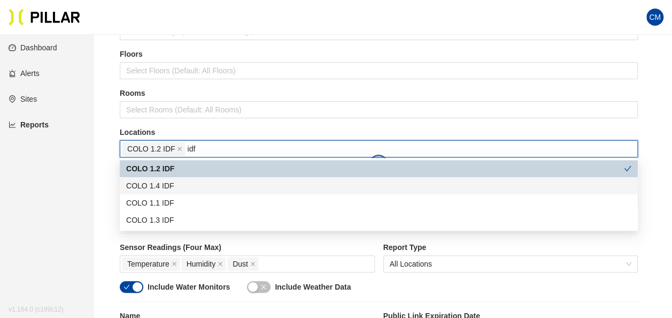
click at [196, 185] on div "COLO 1.4 IDF" at bounding box center [378, 186] width 505 height 12
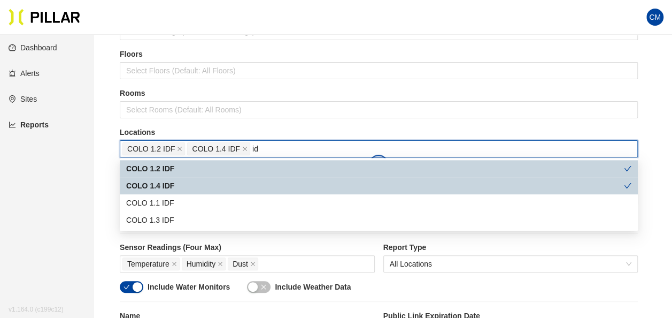
type input "idf"
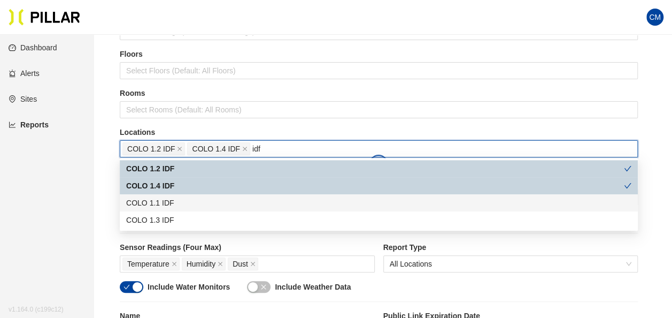
click at [191, 207] on div "COLO 1.1 IDF" at bounding box center [378, 203] width 505 height 12
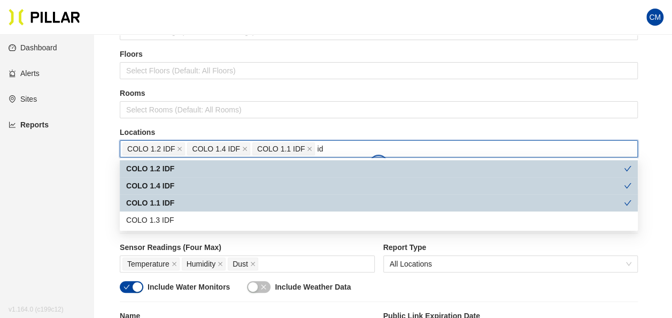
type input "idf"
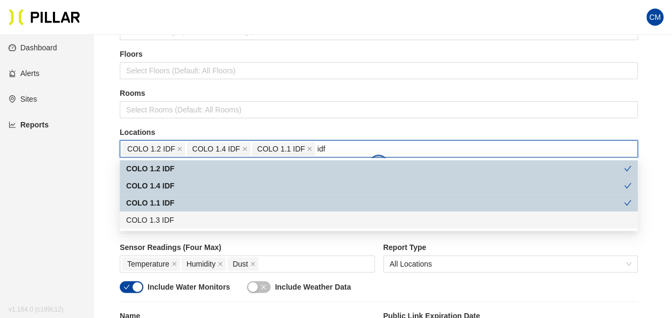
click at [191, 219] on div "COLO 1.3 IDF" at bounding box center [378, 220] width 505 height 12
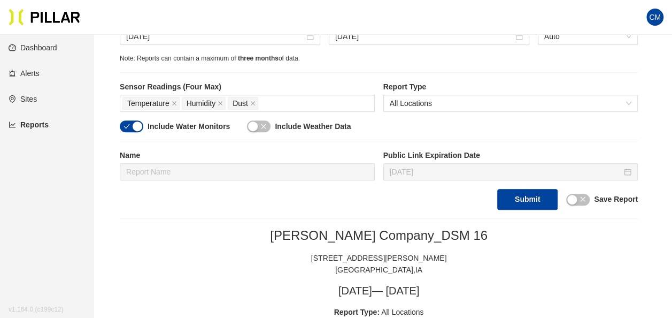
scroll to position [160, 0]
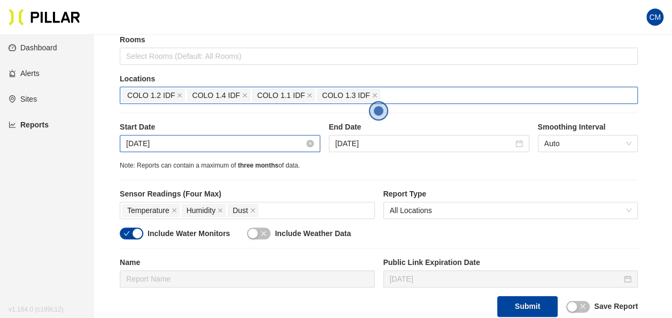
click at [147, 140] on input "[DATE]" at bounding box center [215, 143] width 178 height 12
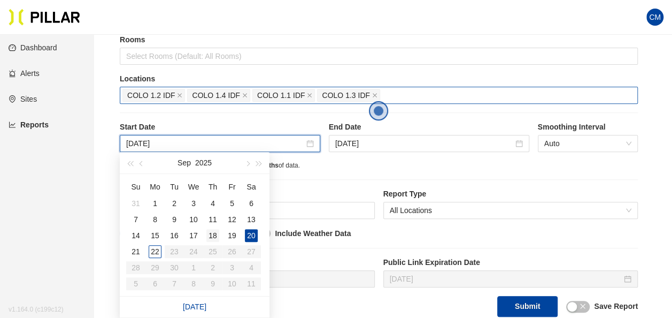
type input "[DATE]"
drag, startPoint x: 216, startPoint y: 234, endPoint x: 259, endPoint y: 196, distance: 57.6
click at [216, 234] on div "18" at bounding box center [212, 235] width 13 height 13
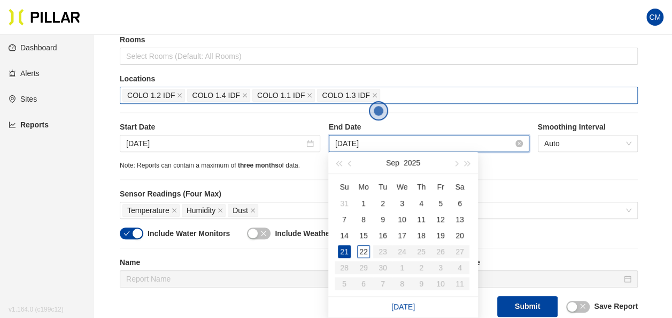
click at [357, 142] on input "[DATE]" at bounding box center [424, 143] width 178 height 12
type input "[DATE]"
click at [445, 235] on div "19" at bounding box center [440, 235] width 13 height 13
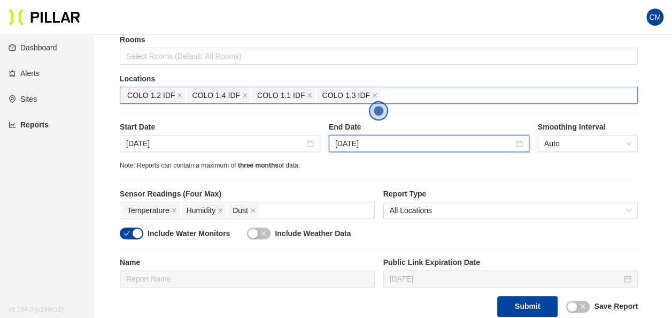
click at [548, 160] on div "Note: Reports can contain a maximum of three months of data." at bounding box center [379, 165] width 518 height 10
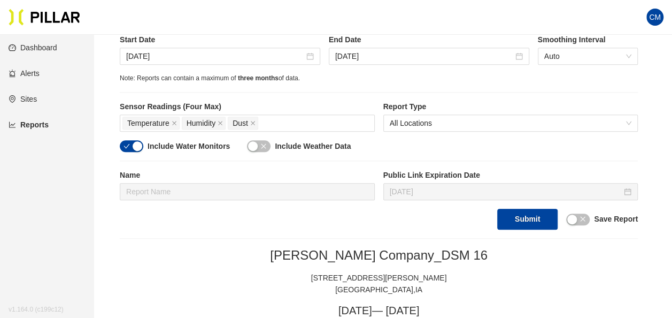
scroll to position [267, 0]
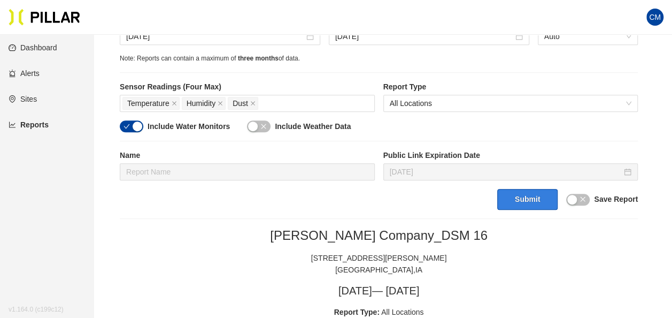
click at [537, 201] on button "Submit" at bounding box center [527, 199] width 60 height 21
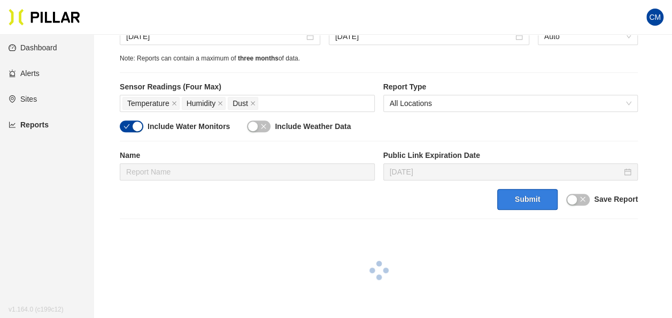
scroll to position [374, 0]
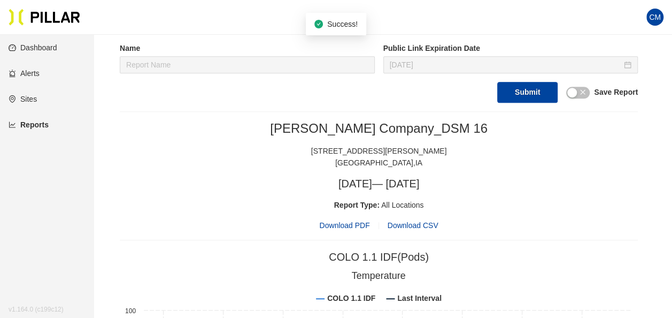
click at [345, 219] on span "Download PDF" at bounding box center [344, 225] width 50 height 12
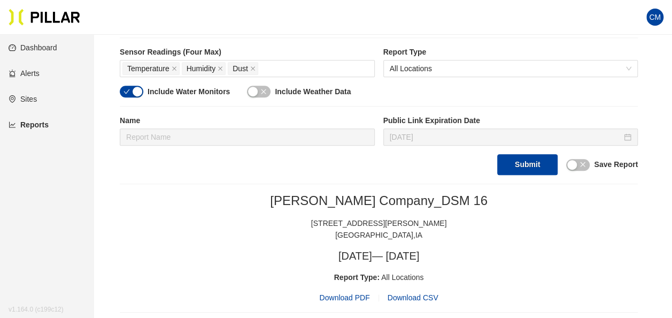
scroll to position [214, 0]
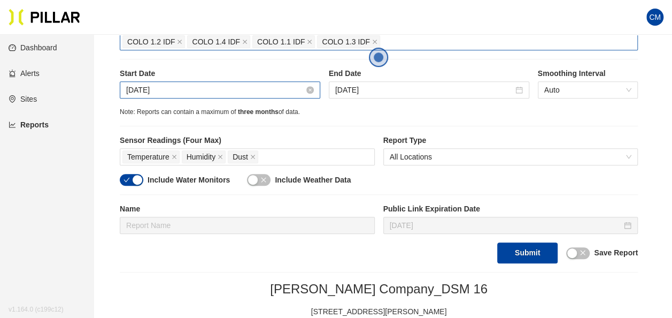
click at [173, 92] on input "[DATE]" at bounding box center [215, 90] width 178 height 12
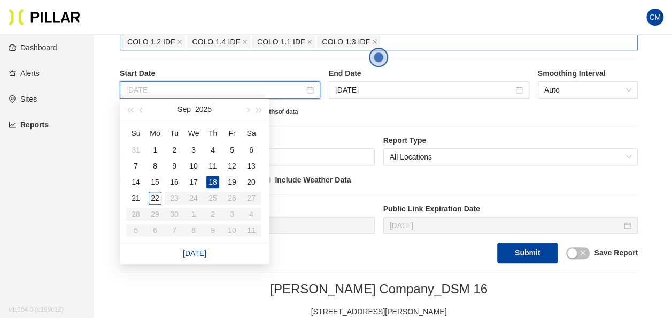
type input "[DATE]"
click at [236, 182] on div "19" at bounding box center [232, 181] width 13 height 13
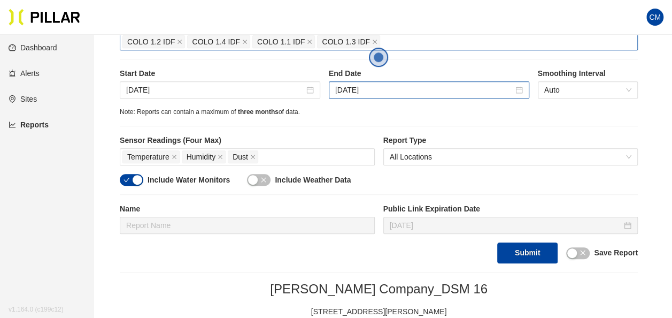
click at [392, 81] on div "[DATE]" at bounding box center [429, 89] width 201 height 17
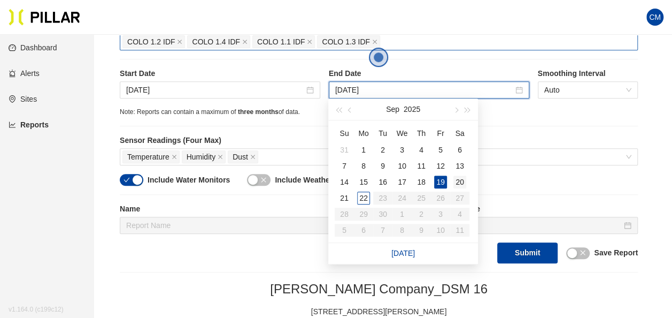
type input "[DATE]"
click at [468, 181] on td "20" at bounding box center [459, 182] width 19 height 16
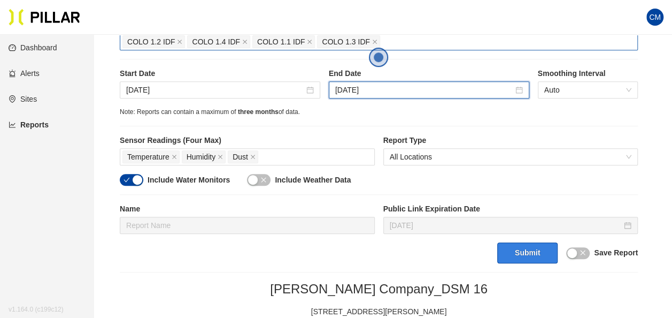
click at [528, 255] on button "Submit" at bounding box center [527, 252] width 60 height 21
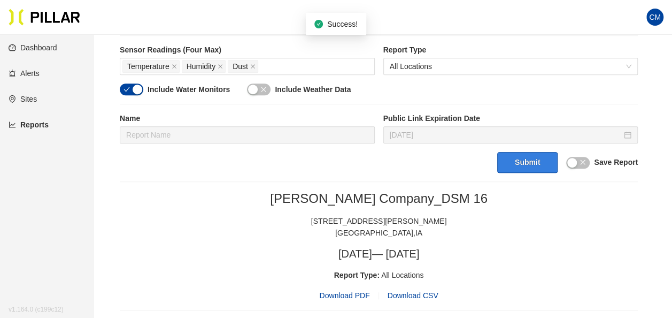
scroll to position [374, 0]
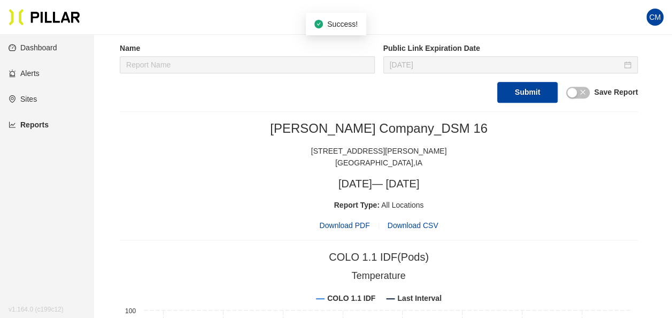
click at [343, 226] on span "Download PDF" at bounding box center [344, 225] width 50 height 12
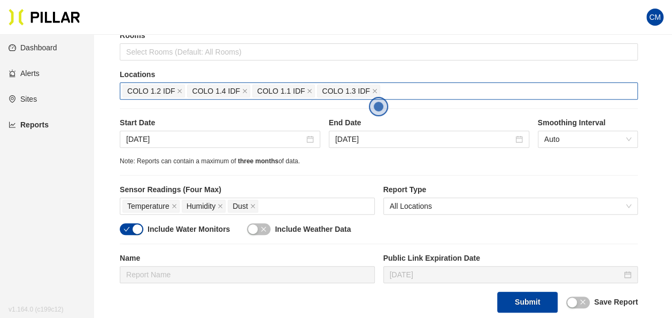
scroll to position [160, 0]
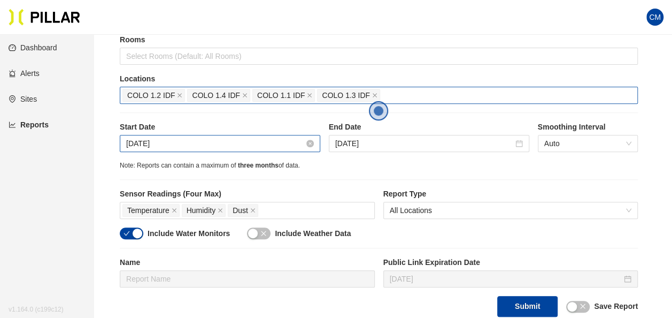
click at [186, 137] on input "[DATE]" at bounding box center [215, 143] width 178 height 12
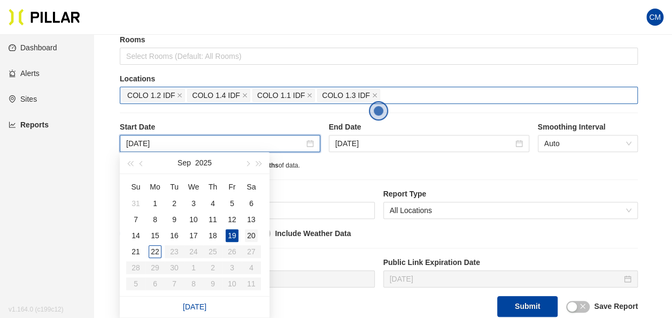
type input "[DATE]"
click at [252, 237] on div "20" at bounding box center [251, 235] width 13 height 13
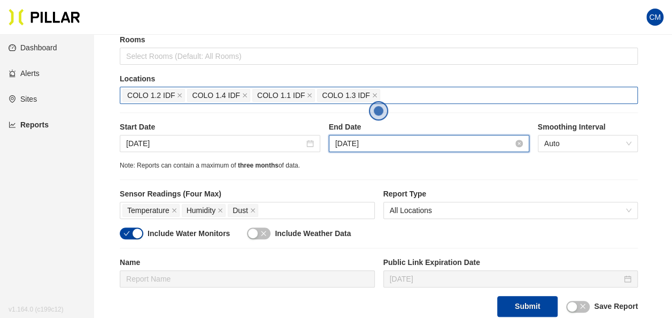
click at [368, 143] on input "[DATE]" at bounding box center [424, 143] width 178 height 12
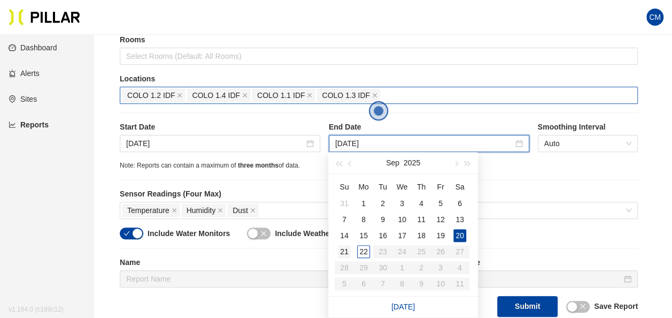
type input "[DATE]"
drag, startPoint x: 343, startPoint y: 251, endPoint x: 455, endPoint y: 262, distance: 112.2
click at [345, 252] on div "21" at bounding box center [344, 251] width 13 height 13
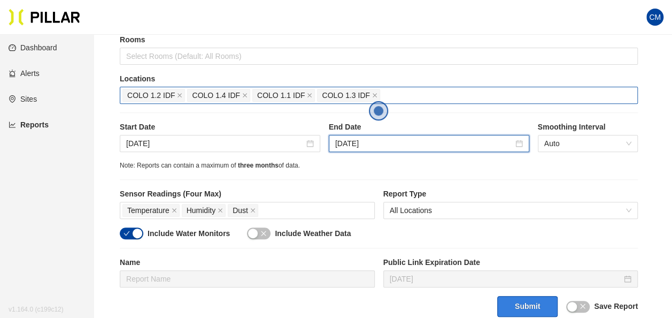
click at [538, 307] on button "Submit" at bounding box center [527, 306] width 60 height 21
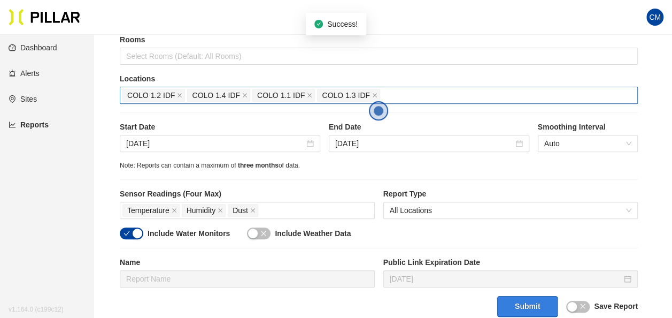
scroll to position [321, 0]
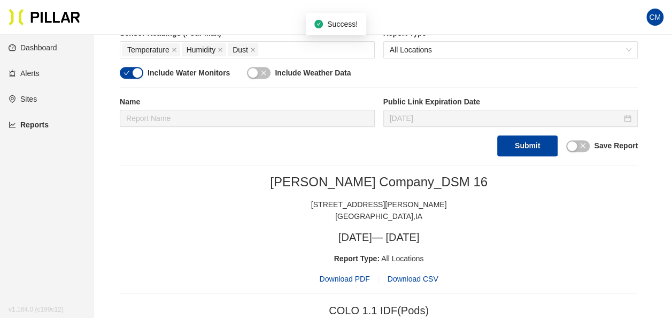
click at [340, 281] on span "Download PDF" at bounding box center [344, 279] width 50 height 12
click at [209, 174] on h2 "[PERSON_NAME] Company_DSM 16" at bounding box center [379, 182] width 518 height 16
